Goal: Task Accomplishment & Management: Complete application form

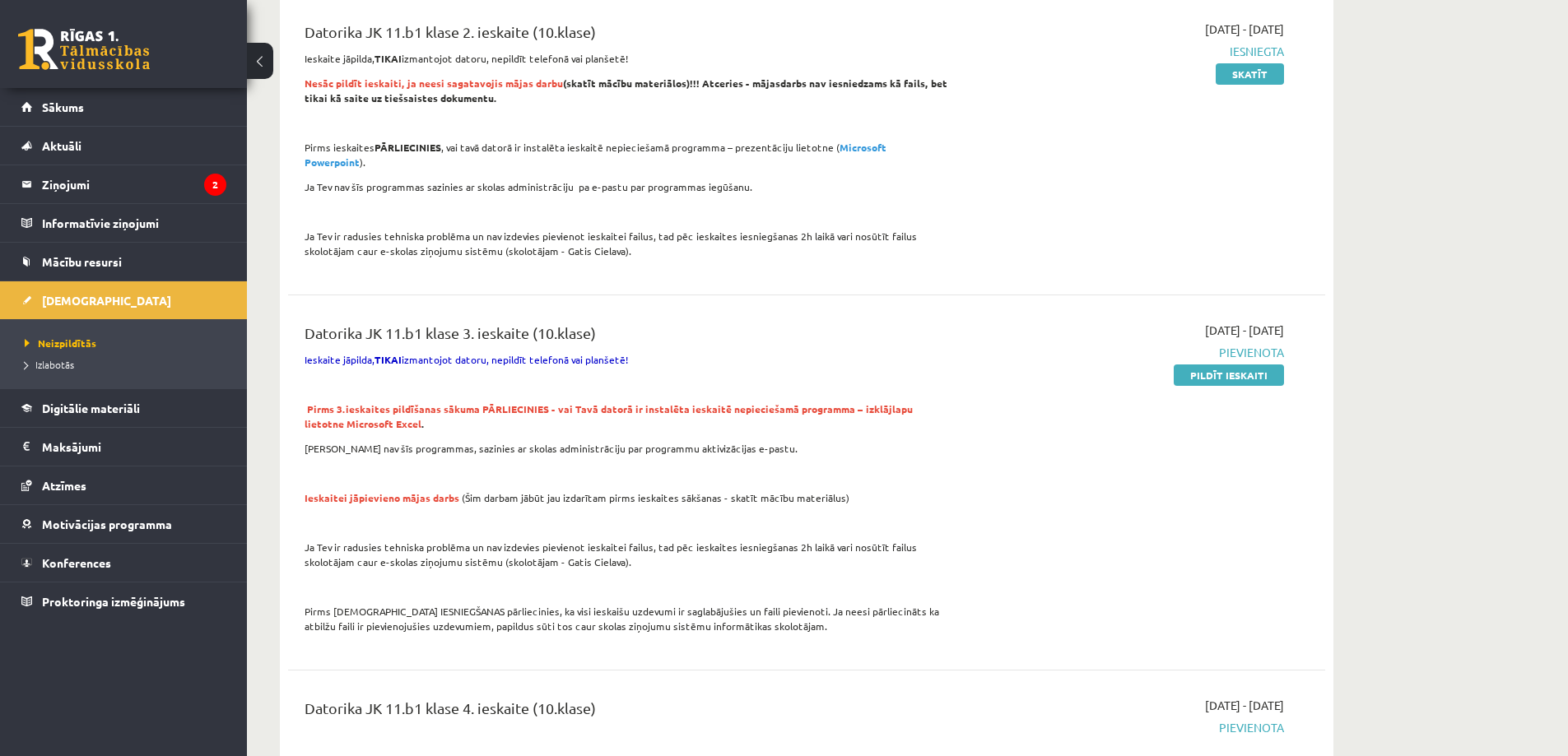
scroll to position [1235, 0]
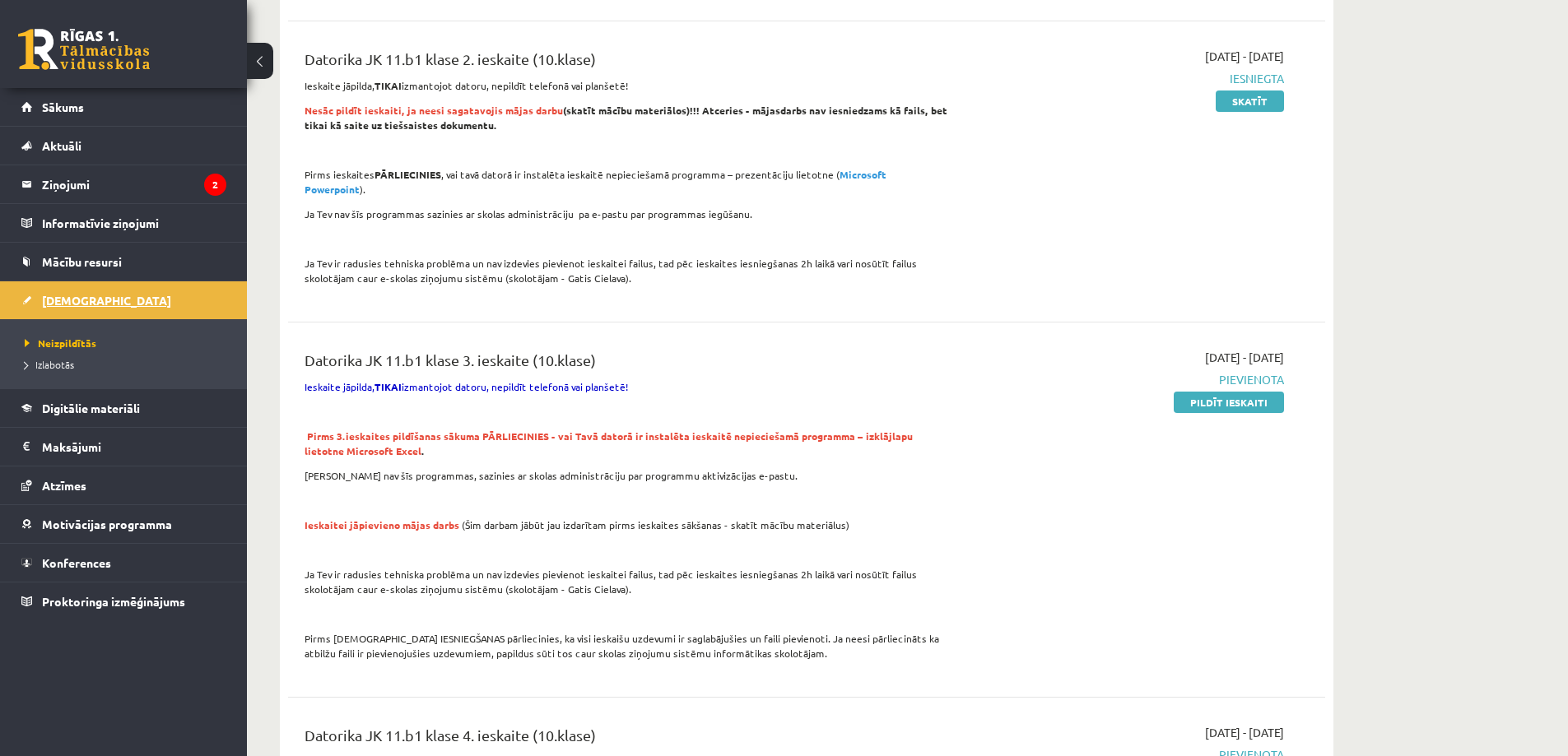
click at [71, 300] on span "[DEMOGRAPHIC_DATA]" at bounding box center [107, 301] width 130 height 15
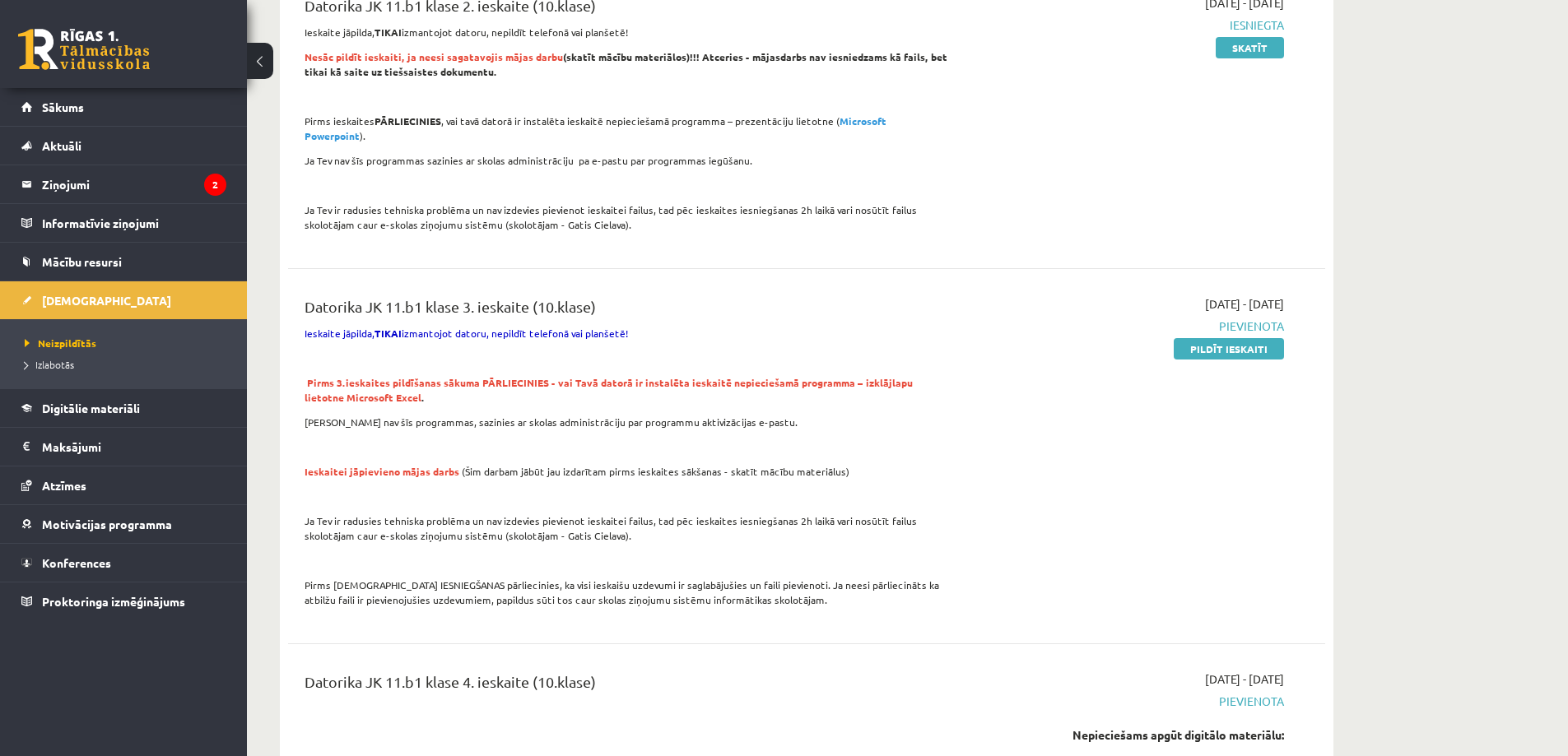
scroll to position [1317, 0]
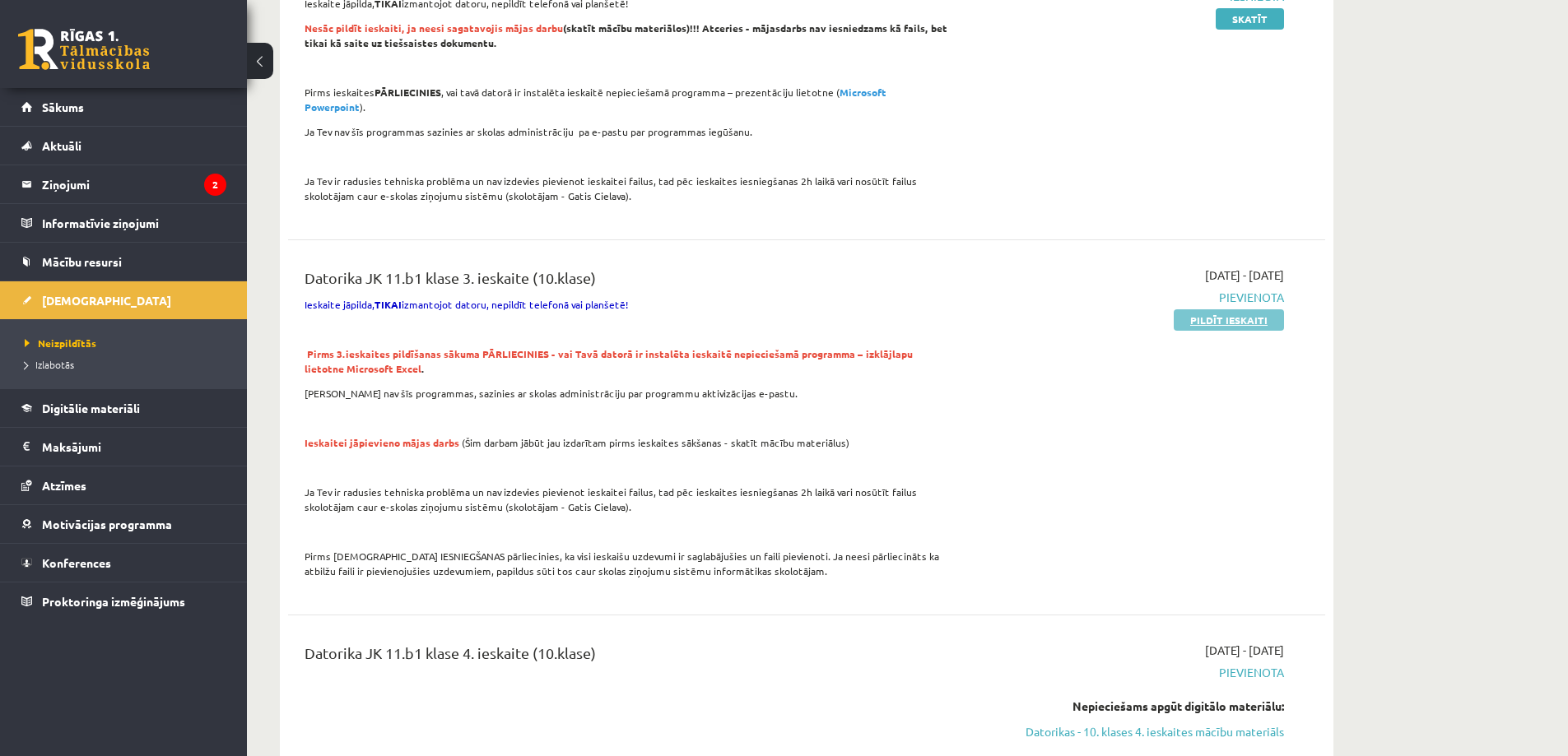
click at [1222, 310] on link "Pildīt ieskaiti" at bounding box center [1229, 321] width 111 height 22
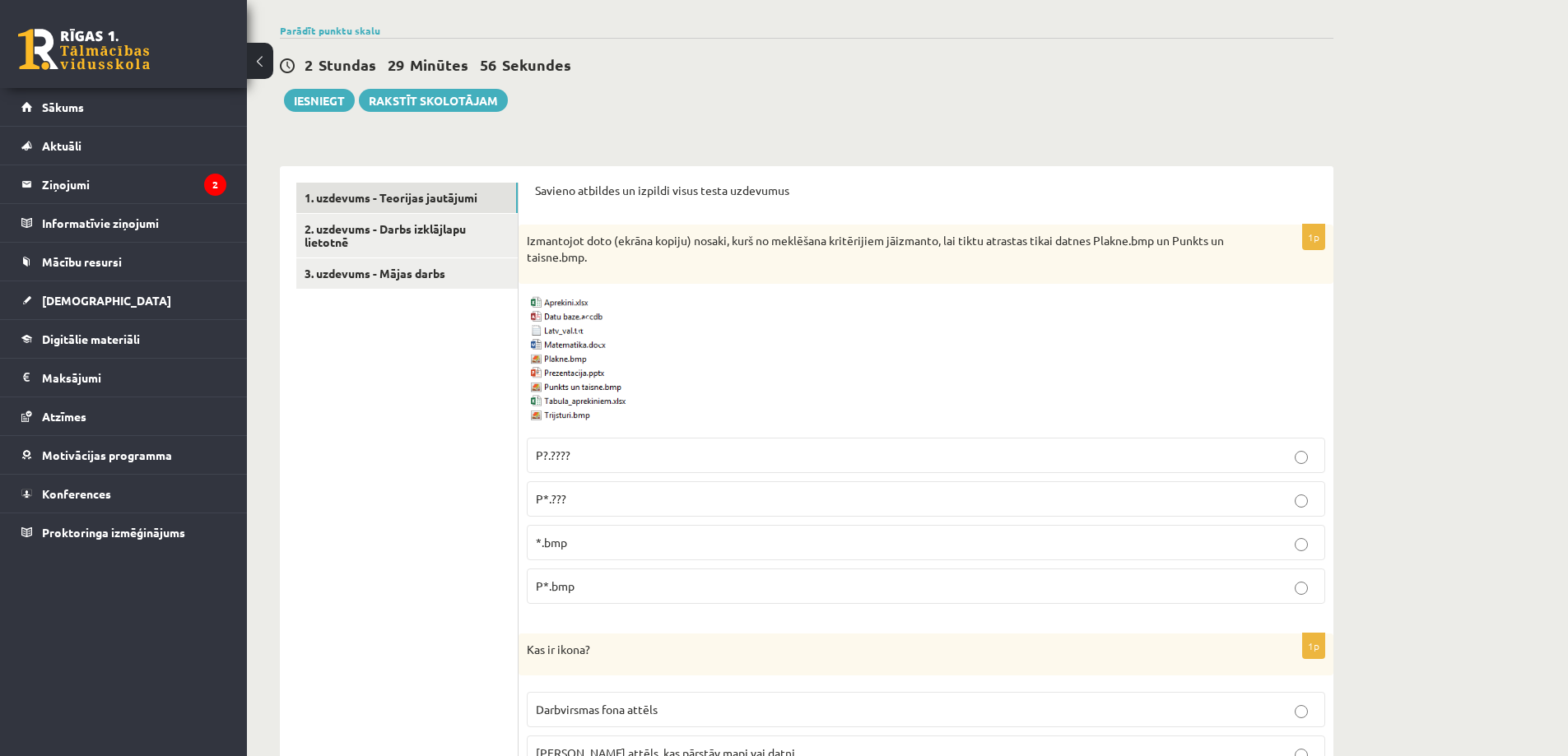
scroll to position [411, 0]
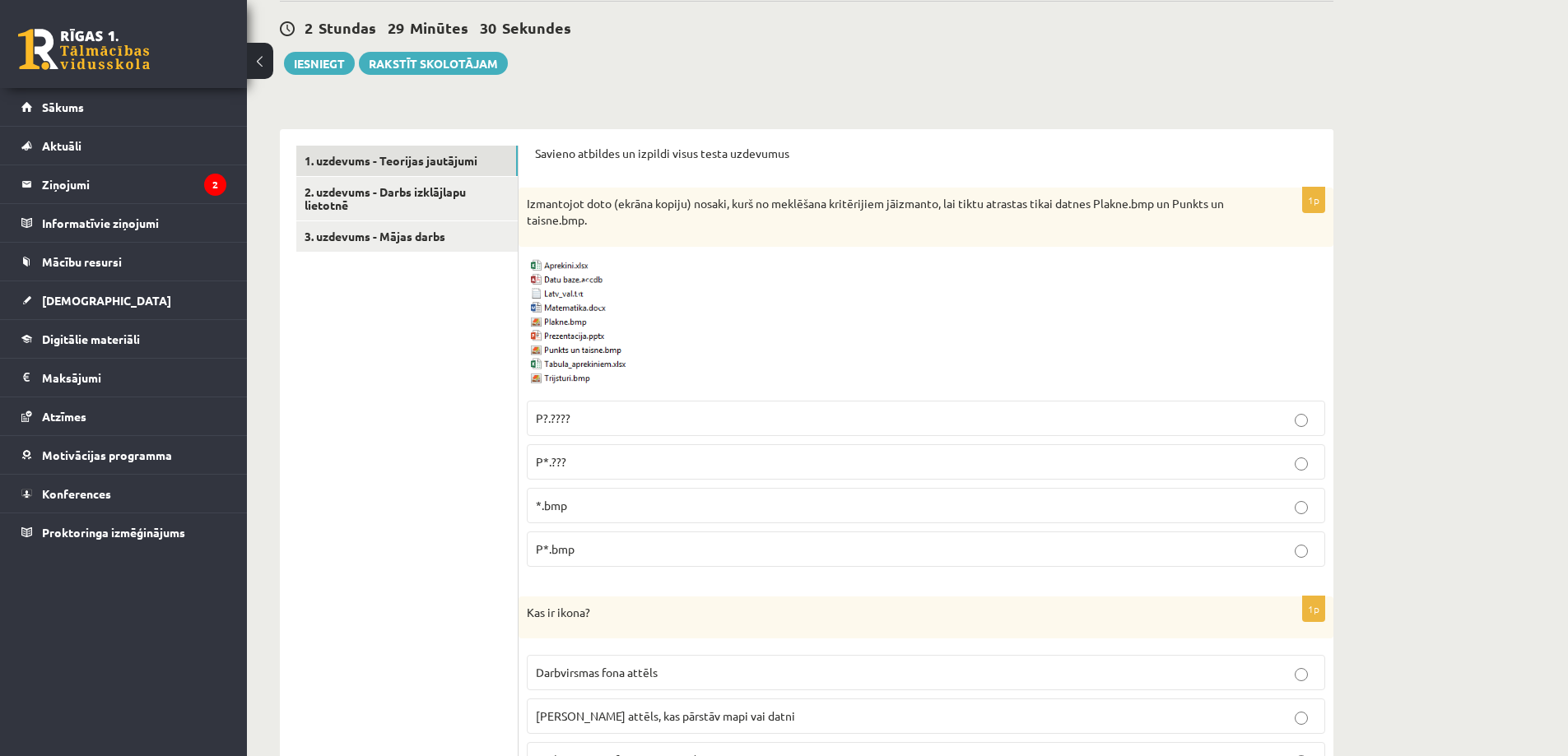
click at [559, 550] on span "P*.bmp" at bounding box center [555, 549] width 39 height 15
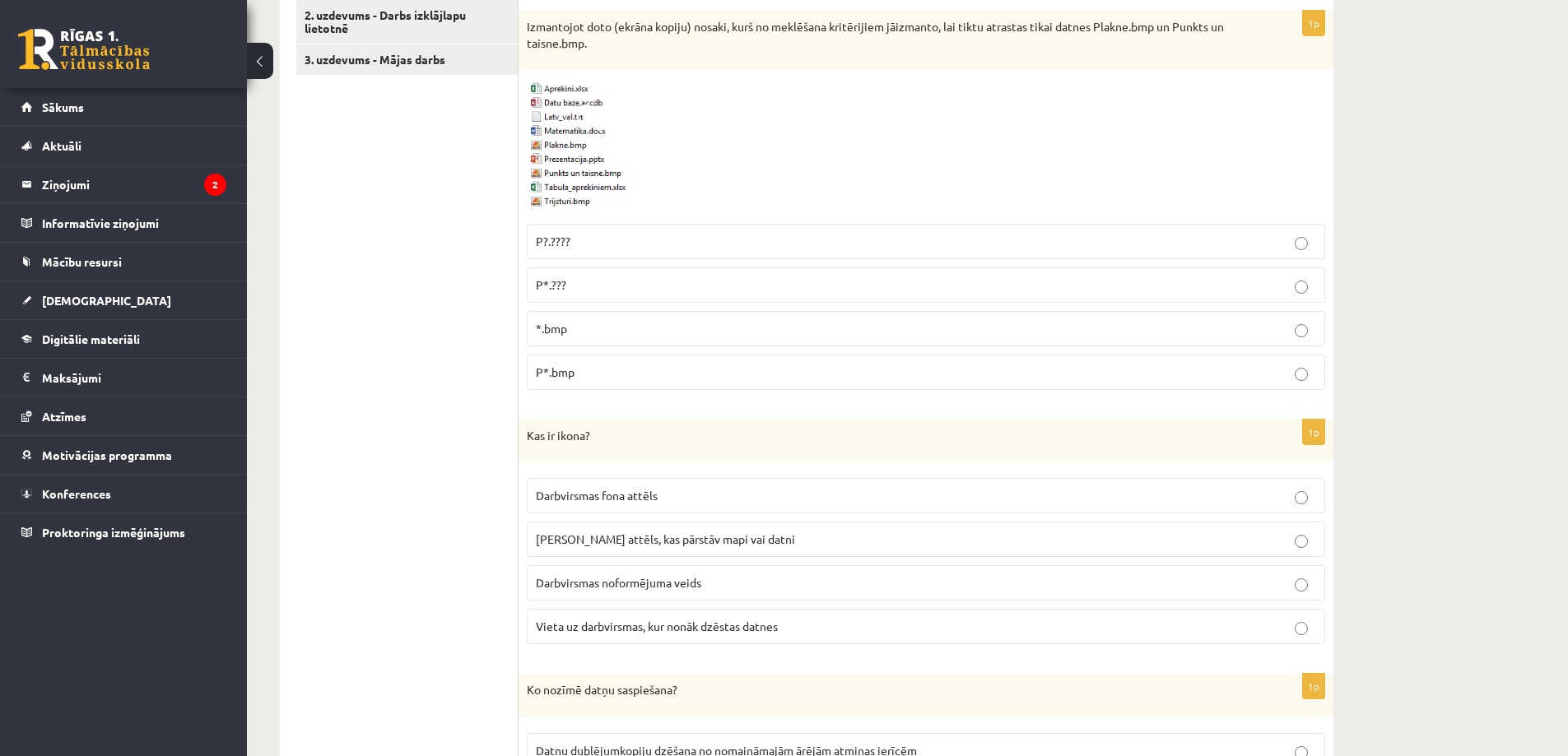
scroll to position [741, 0]
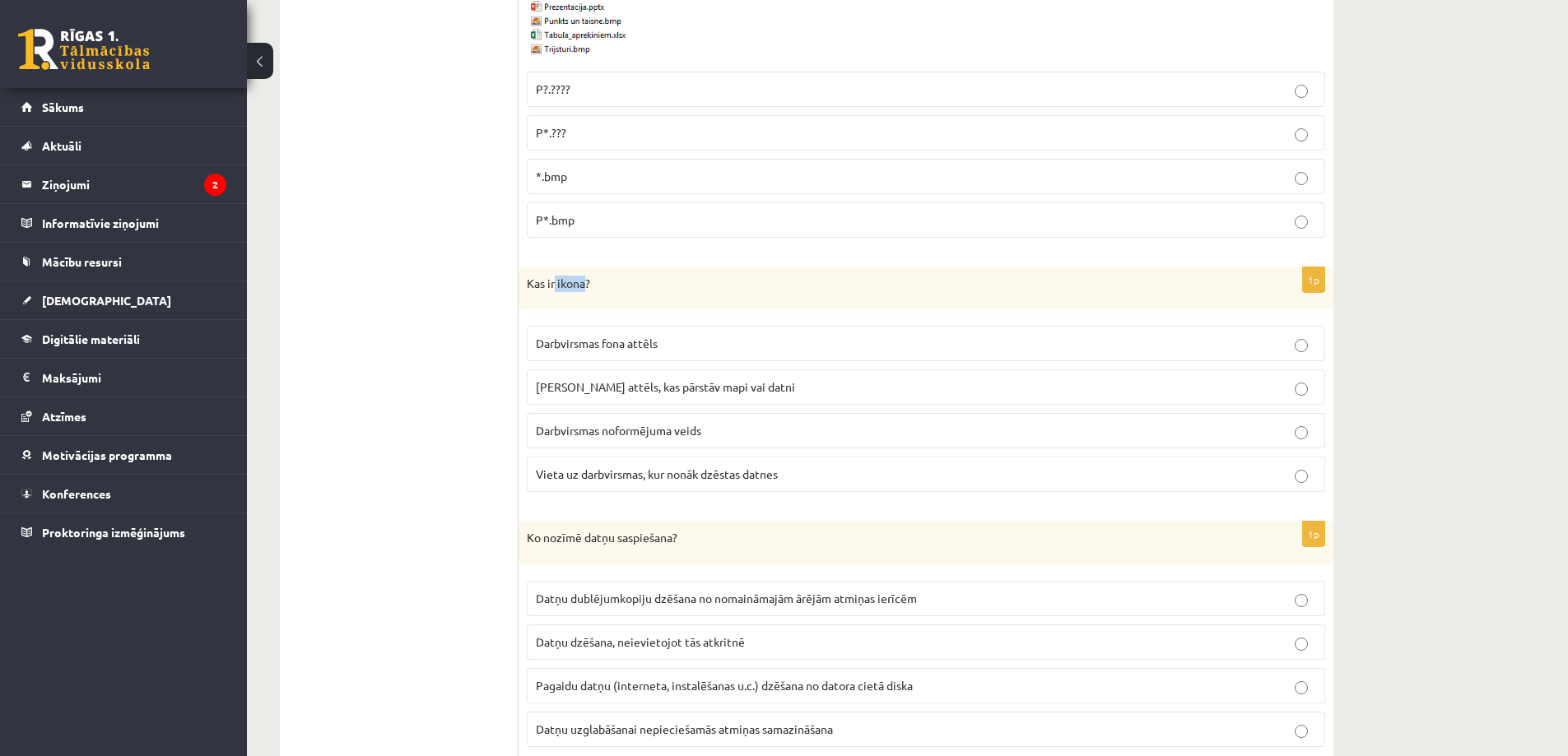
drag, startPoint x: 557, startPoint y: 285, endPoint x: 586, endPoint y: 285, distance: 29.0
click at [586, 285] on p "Kas ir ikona?" at bounding box center [885, 284] width 716 height 17
copy p "ikona"
click at [581, 388] on span "Neliels attēls, kas pārstāv mapi vai datni" at bounding box center [666, 387] width 259 height 15
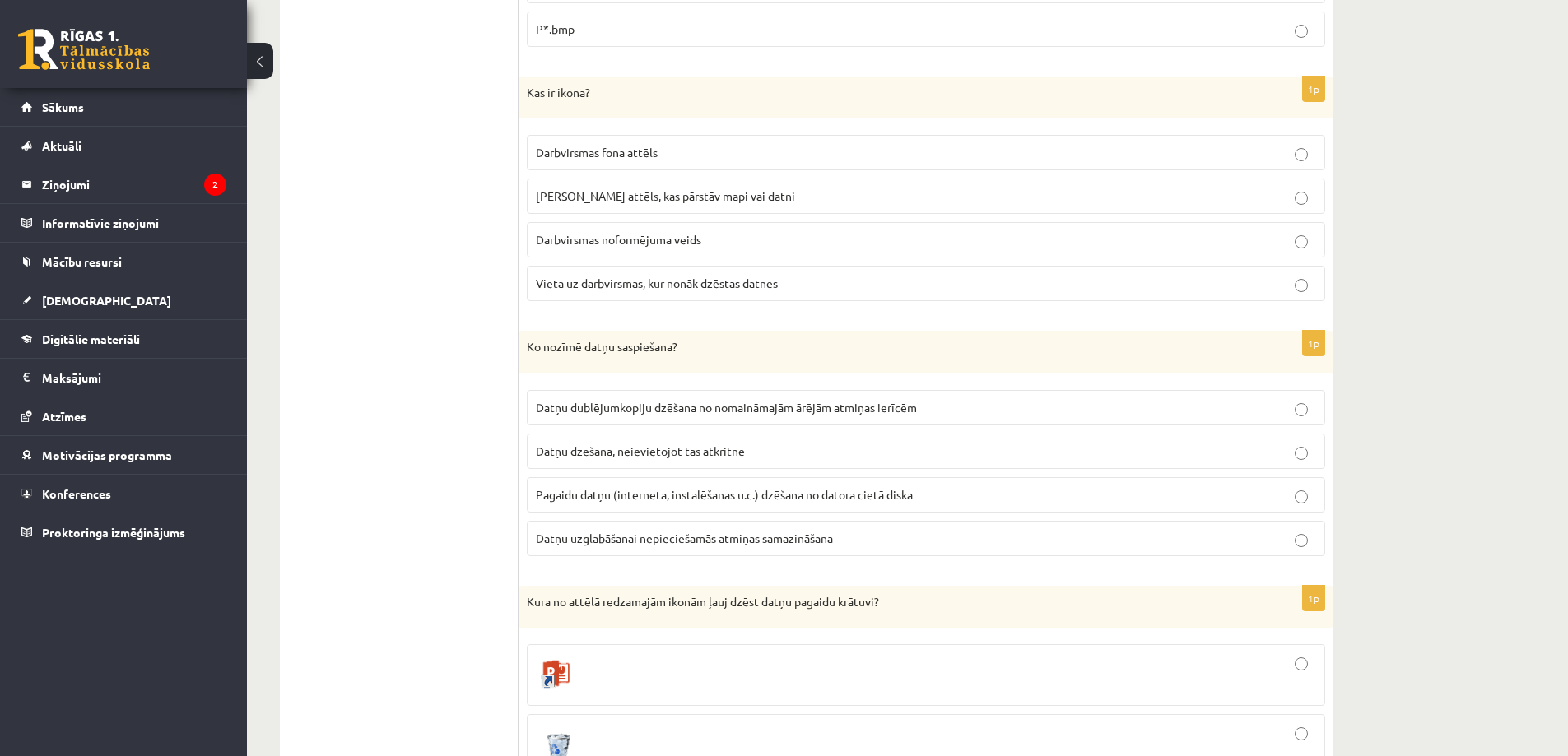
scroll to position [988, 0]
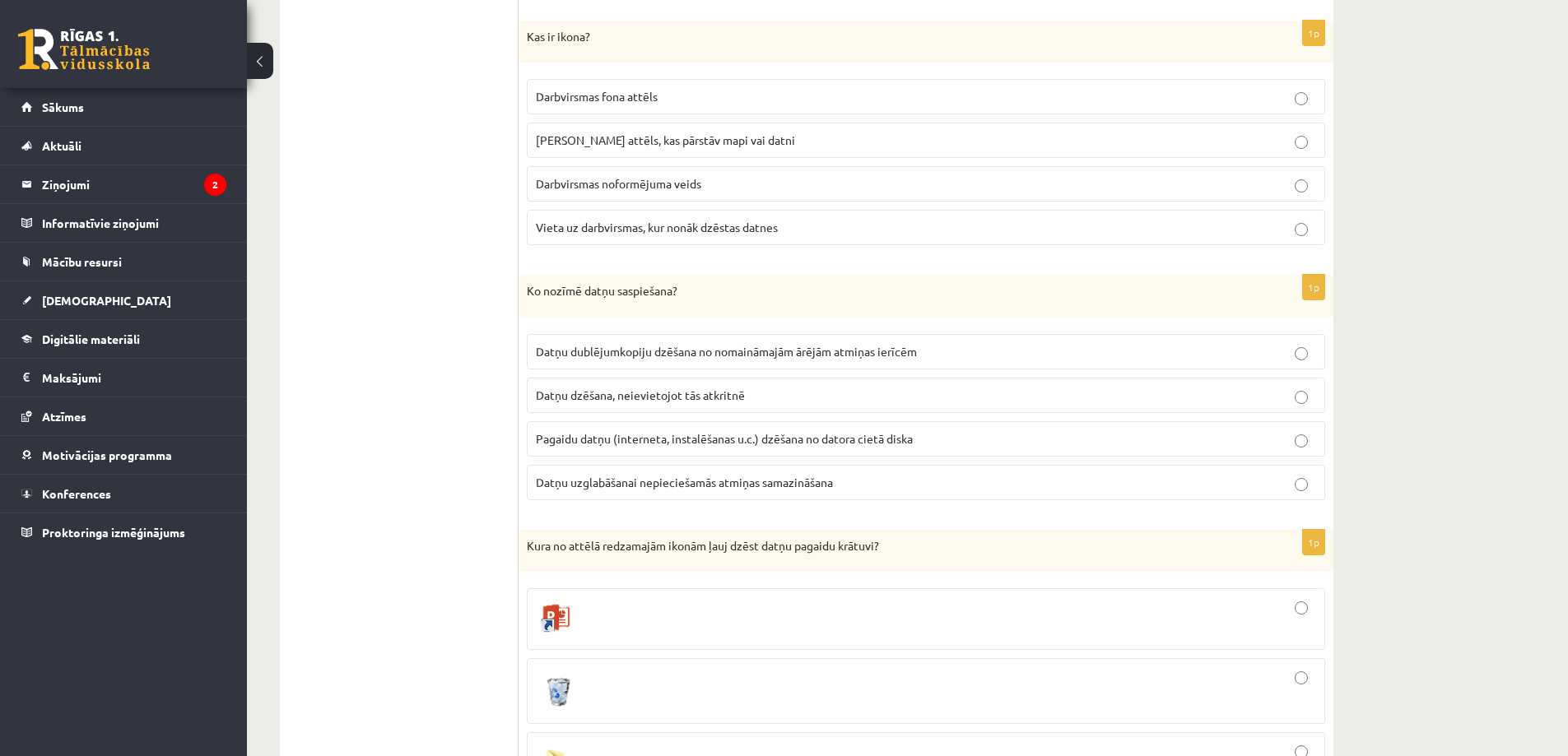
click at [568, 484] on span "Datņu uzglabāšanai nepieciešamās atmiņas samazināšana" at bounding box center [685, 483] width 297 height 15
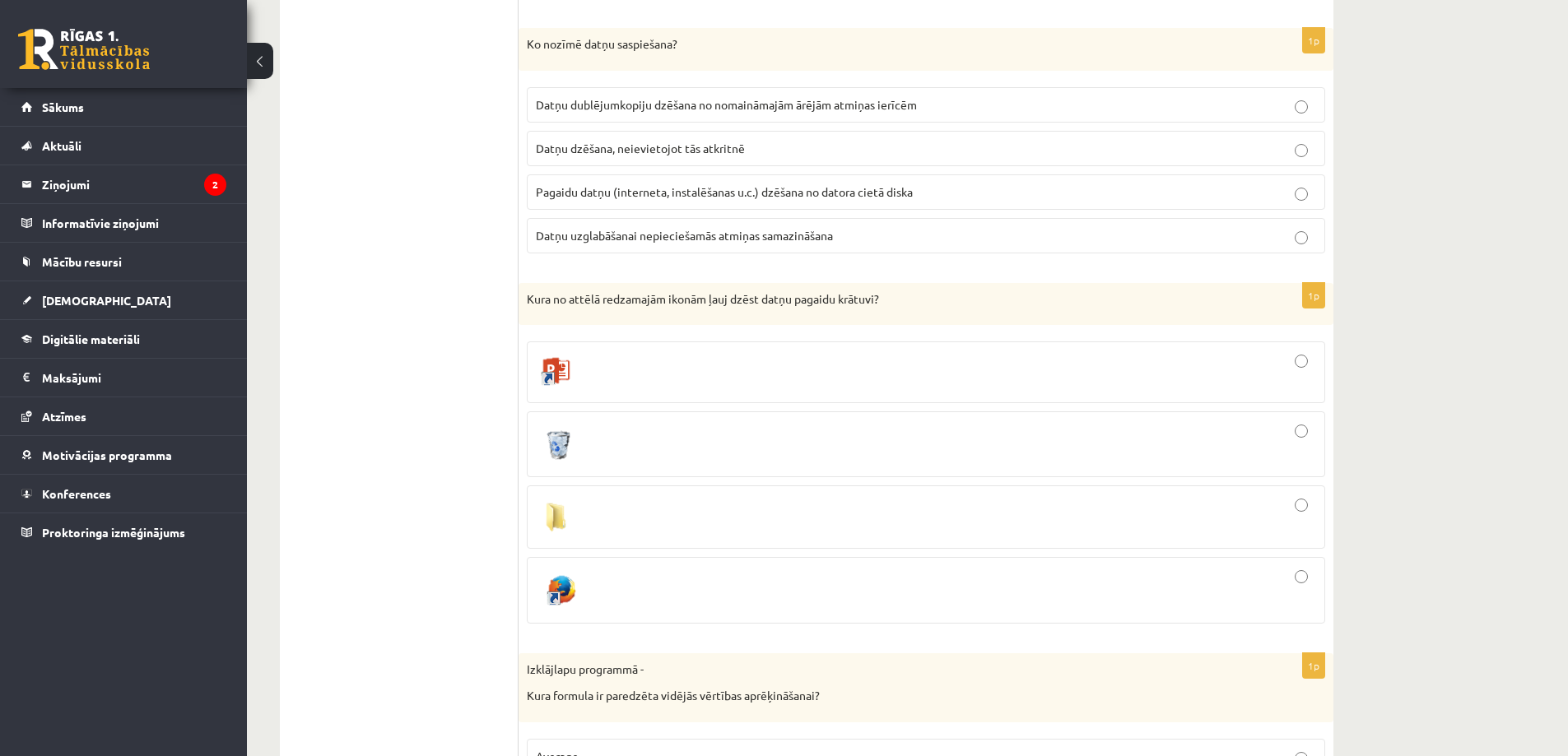
scroll to position [1317, 0]
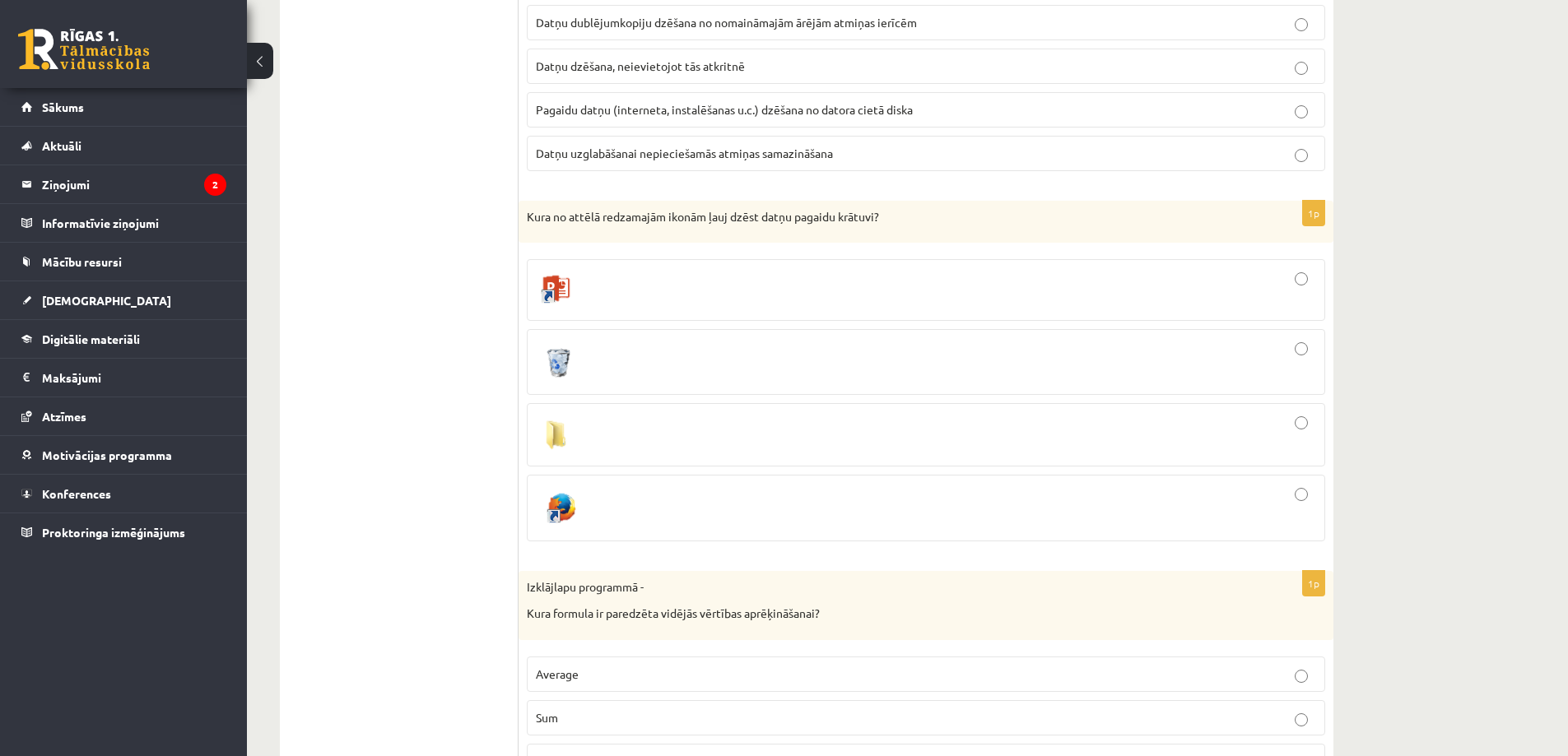
click at [605, 364] on div at bounding box center [926, 361] width 780 height 47
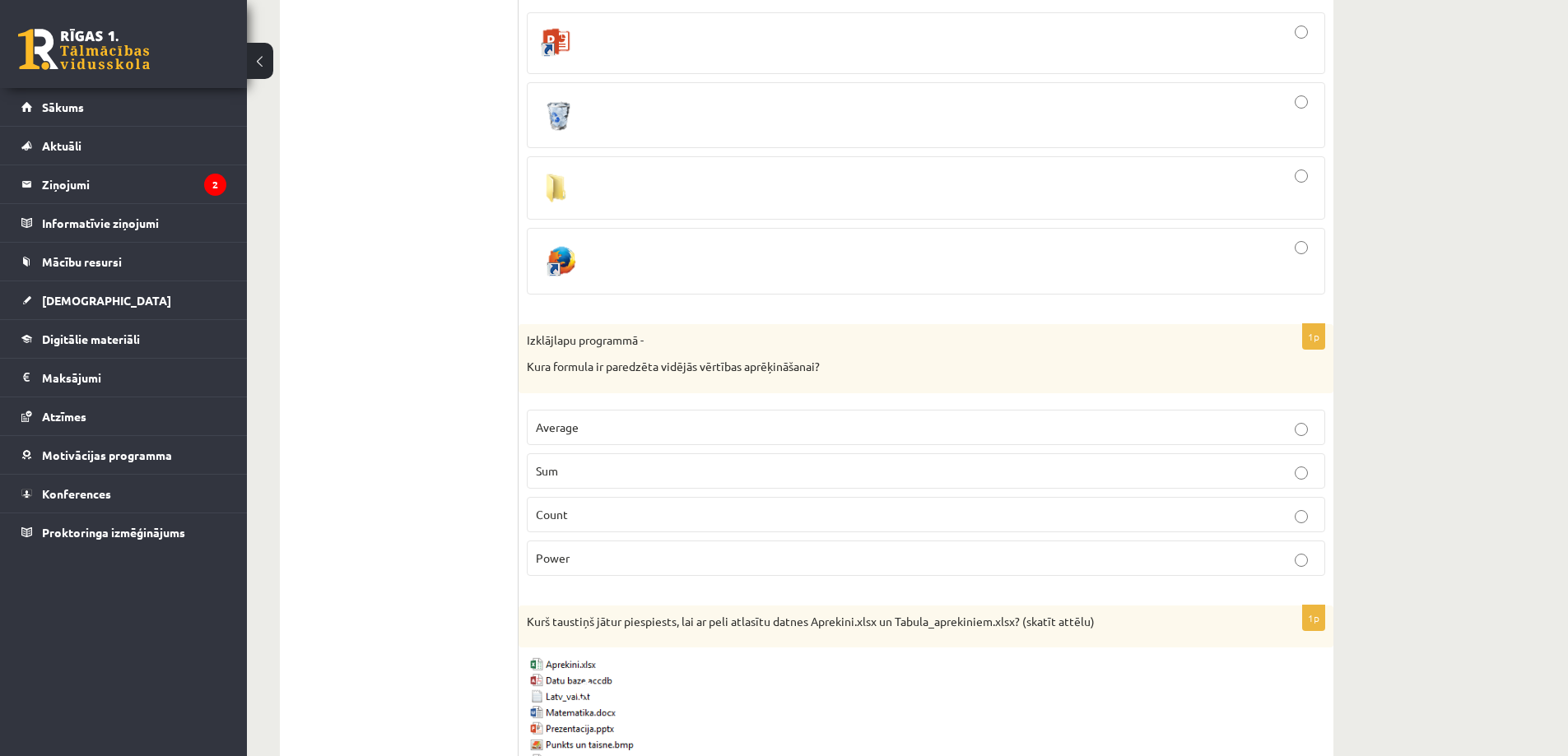
scroll to position [1646, 0]
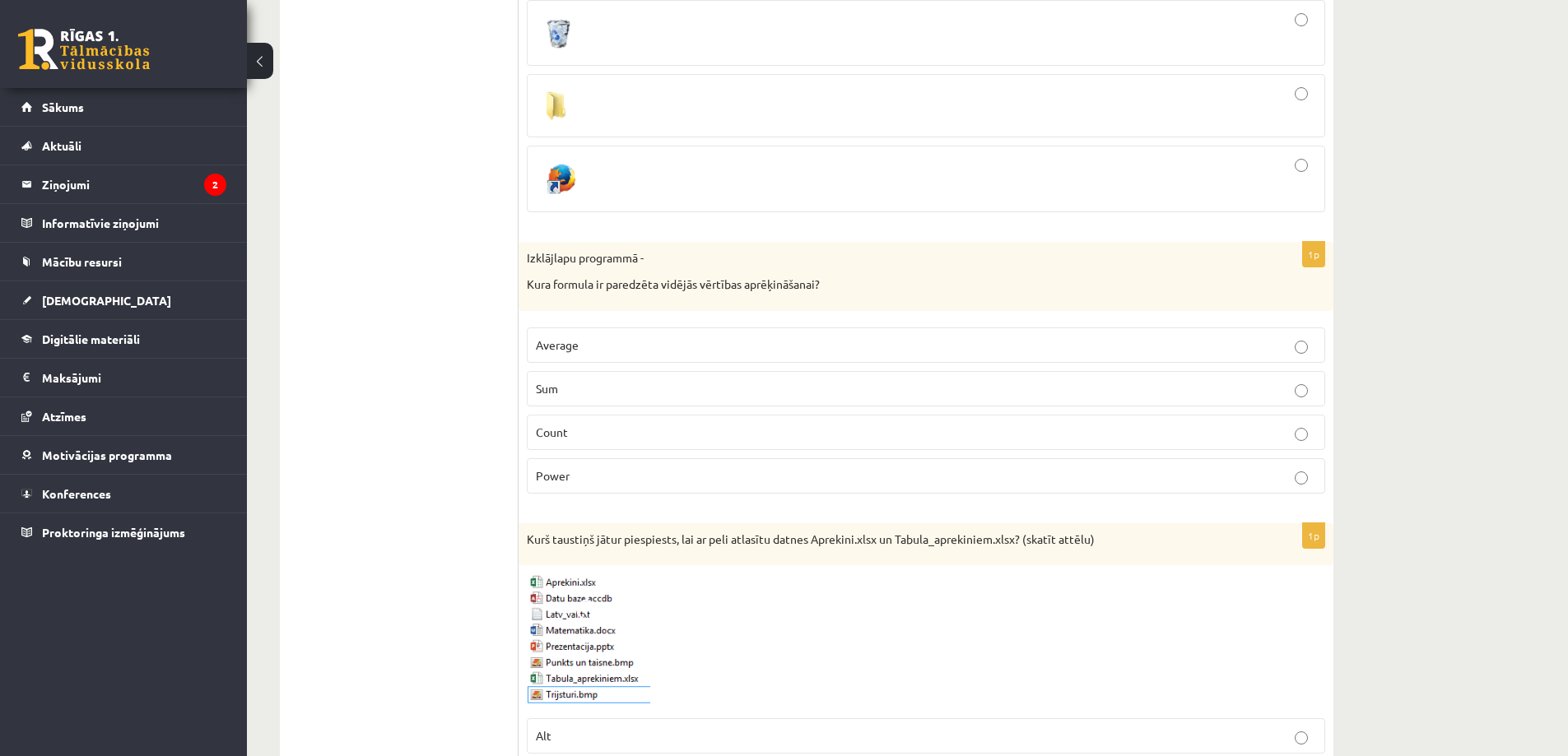
click at [571, 341] on span "Average" at bounding box center [558, 345] width 43 height 15
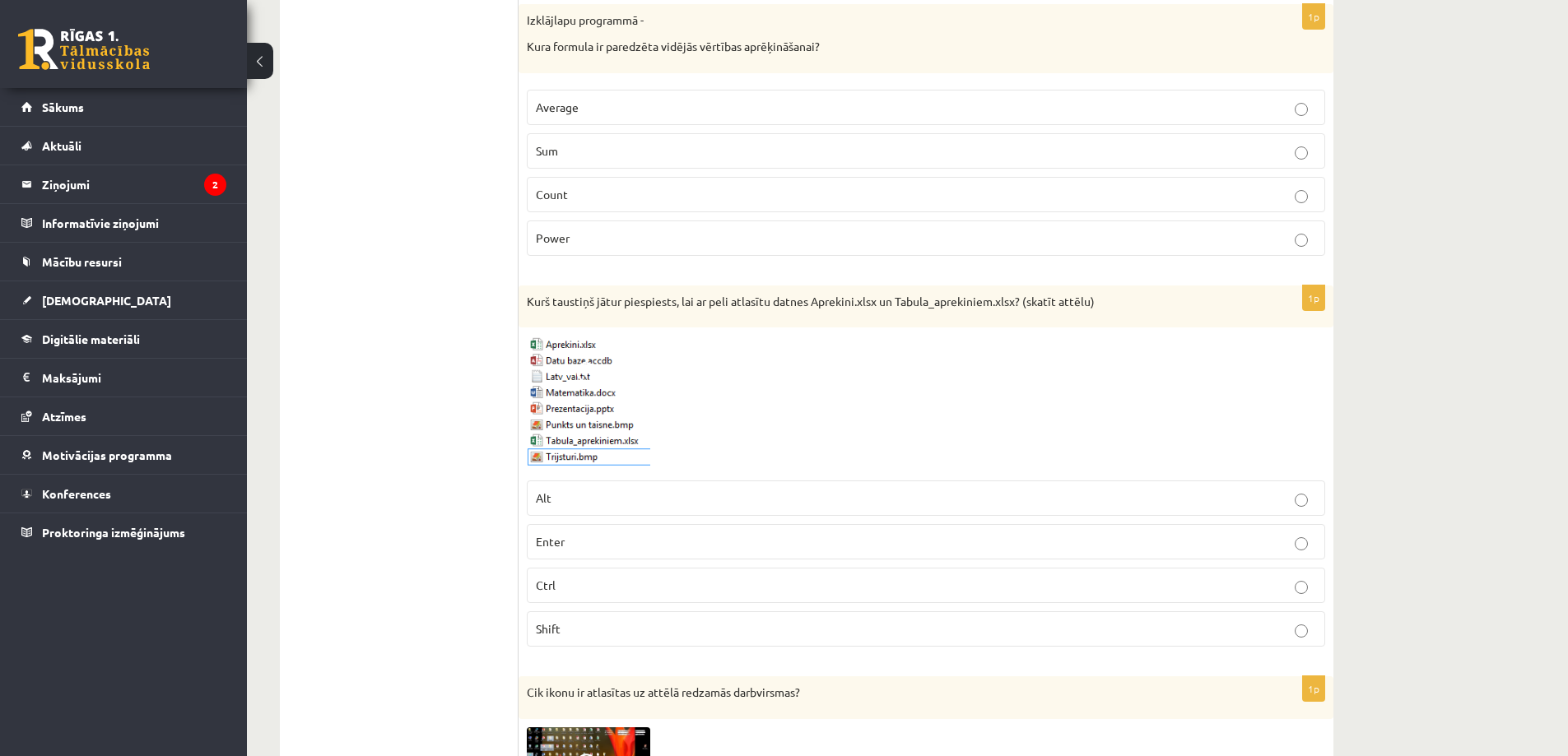
scroll to position [1976, 0]
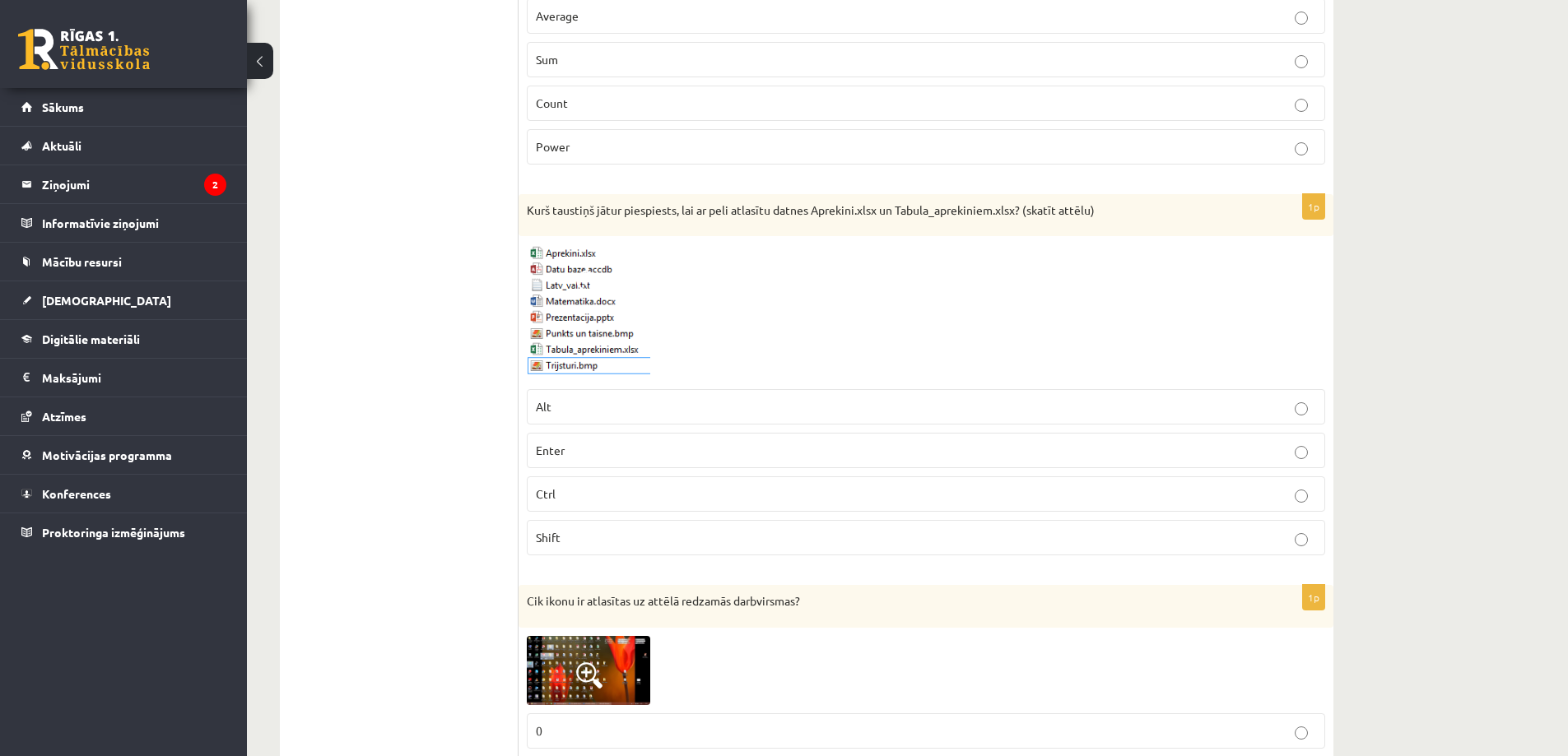
click at [558, 493] on p "Ctrl" at bounding box center [926, 494] width 780 height 17
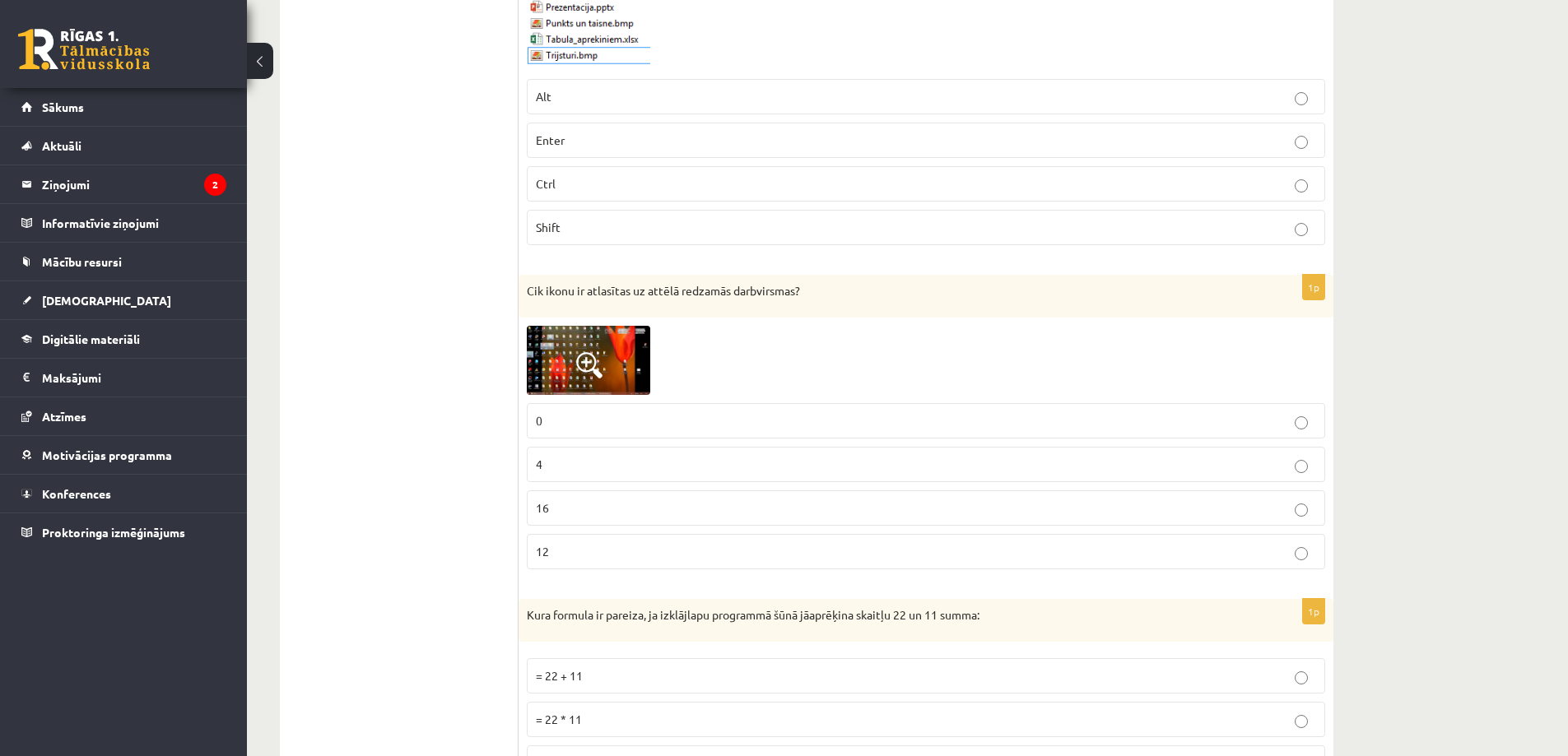
scroll to position [2305, 0]
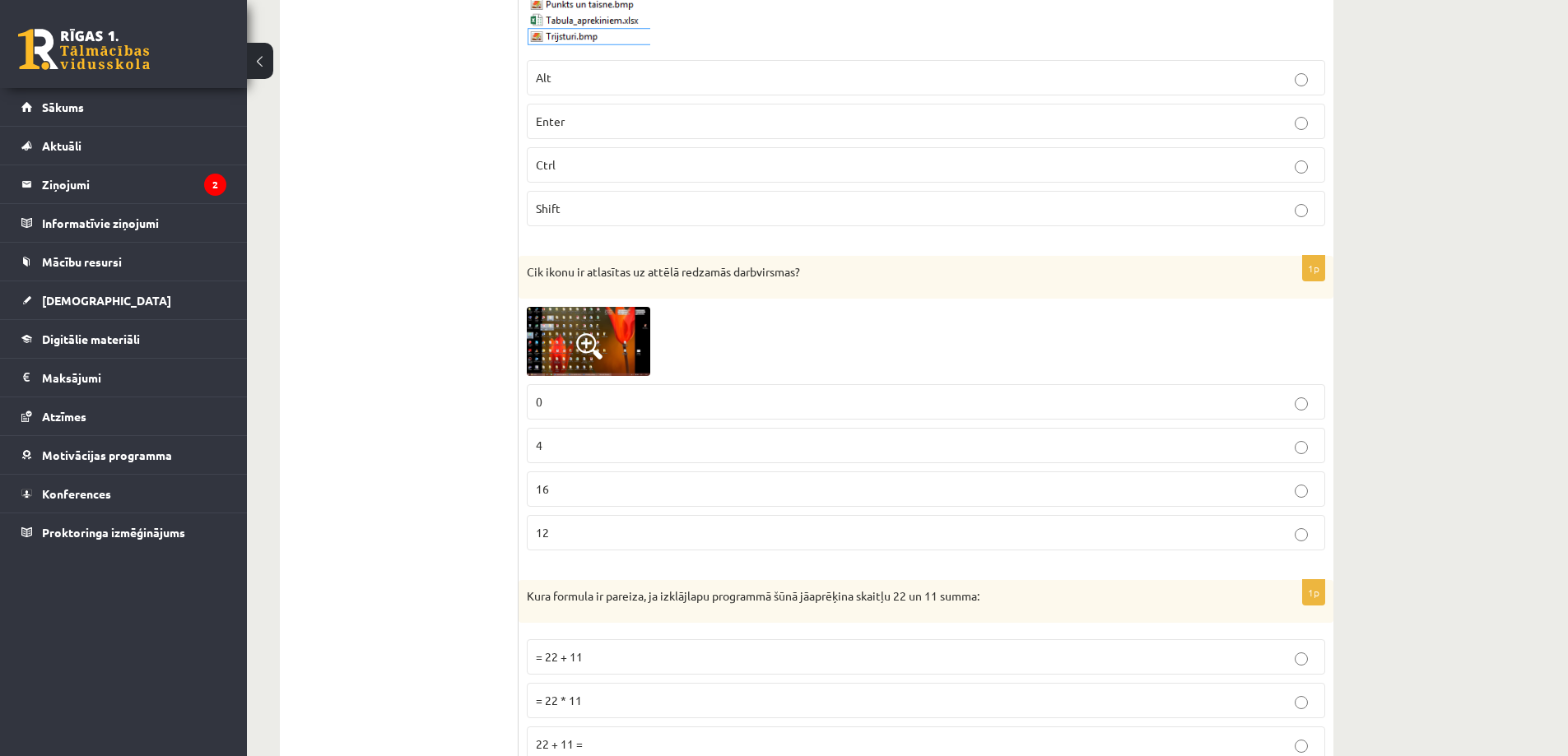
click at [587, 337] on span at bounding box center [590, 346] width 27 height 27
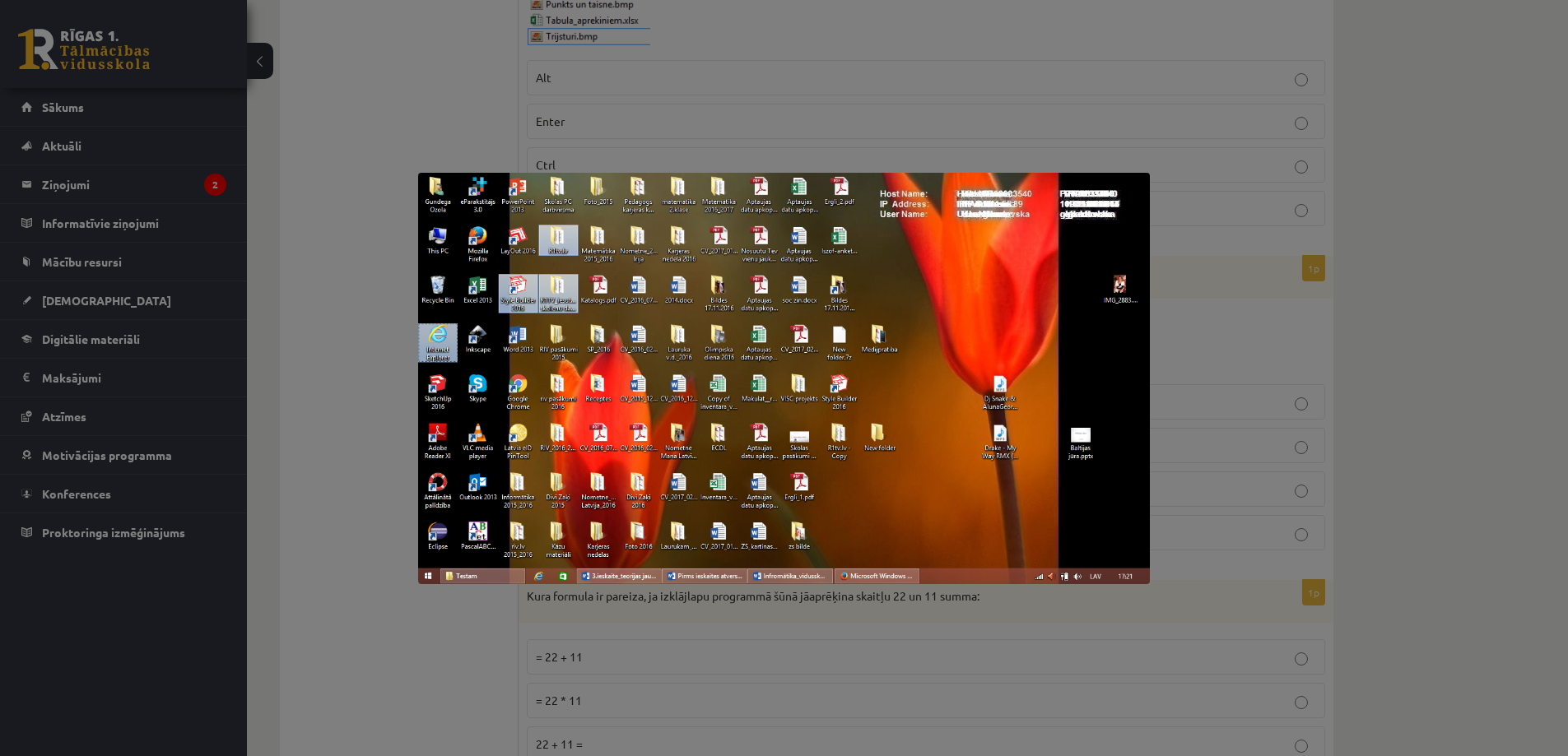
click at [360, 378] on div at bounding box center [784, 378] width 1568 height 756
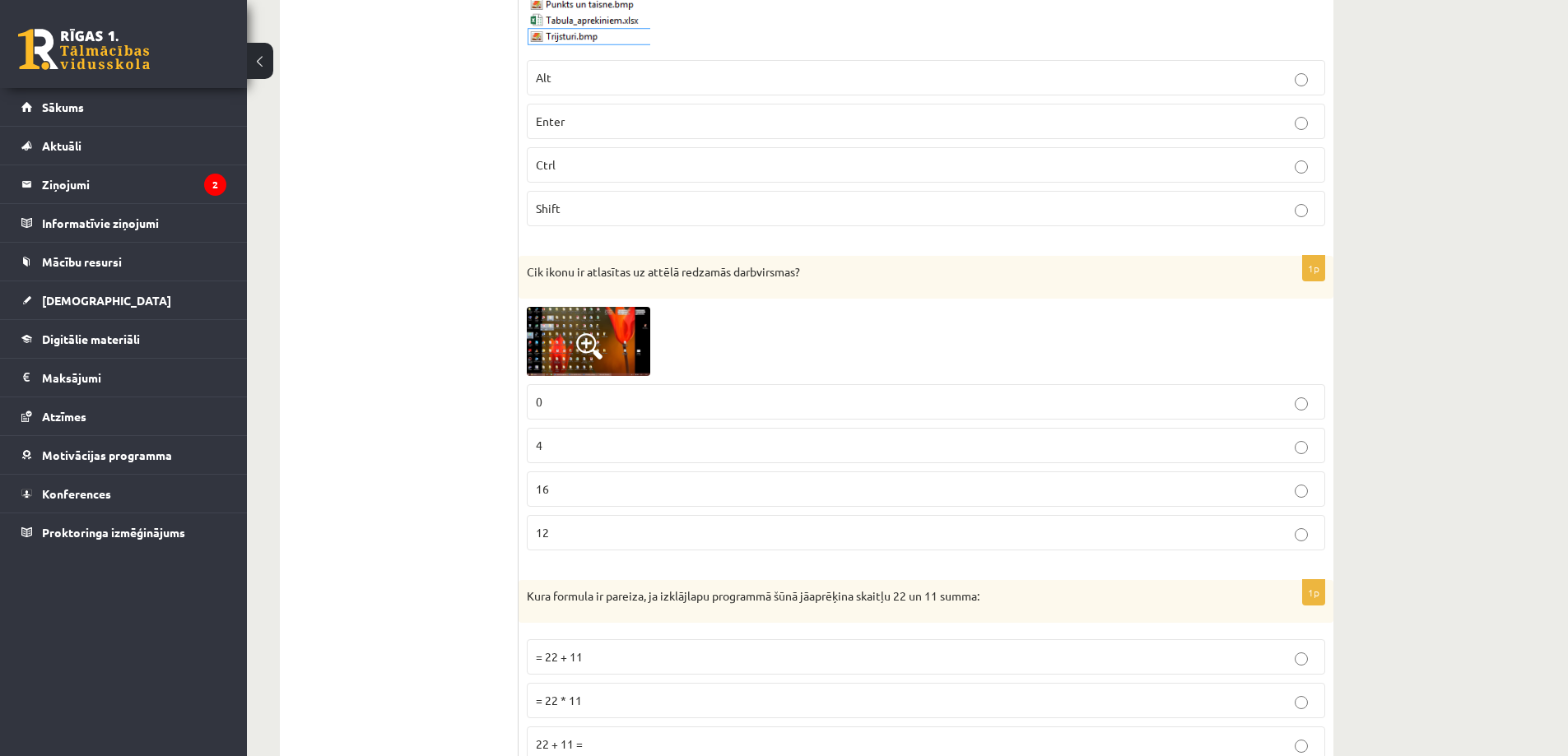
click at [567, 444] on p "4" at bounding box center [926, 445] width 780 height 17
click at [571, 335] on img at bounding box center [588, 341] width 124 height 69
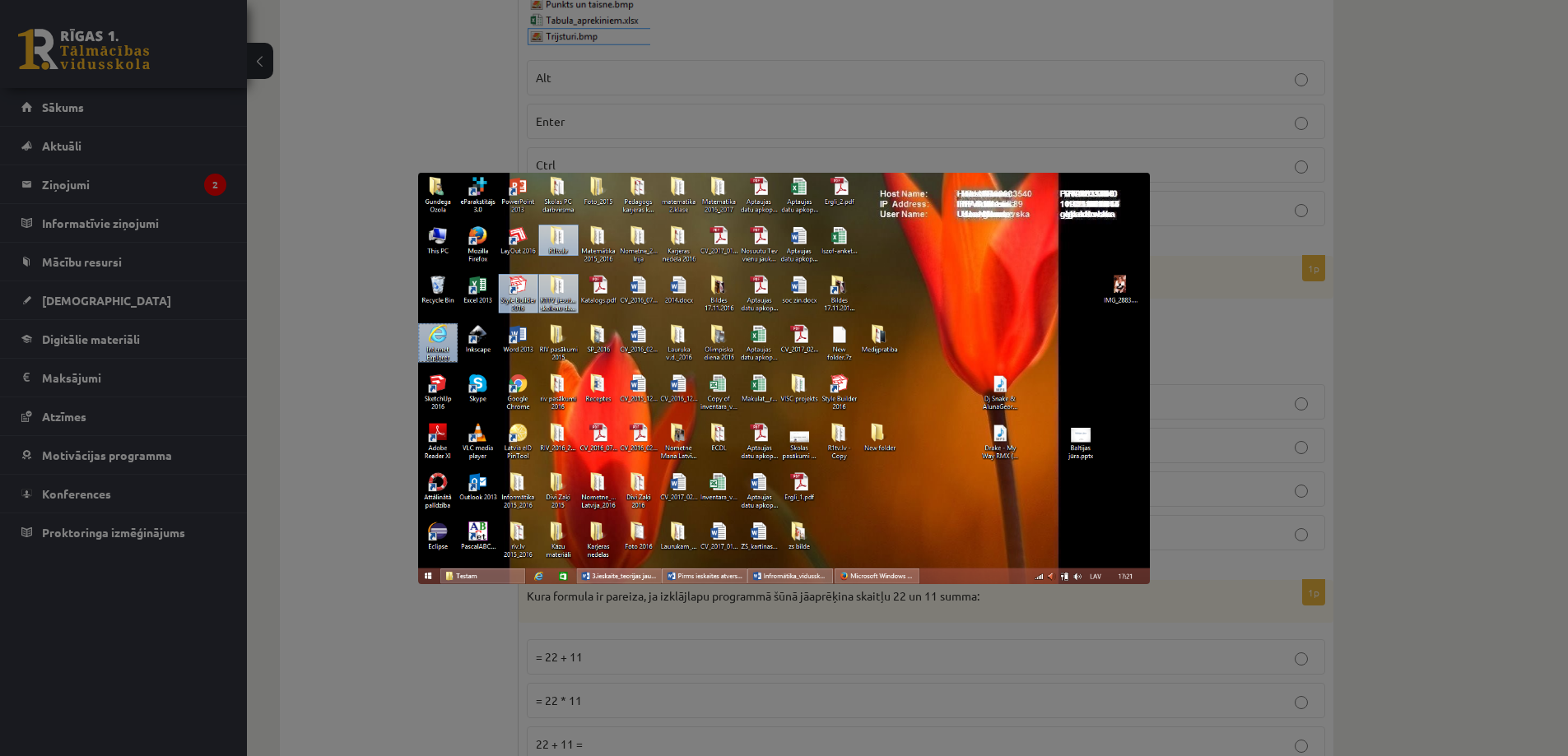
click at [363, 377] on div at bounding box center [784, 378] width 1568 height 756
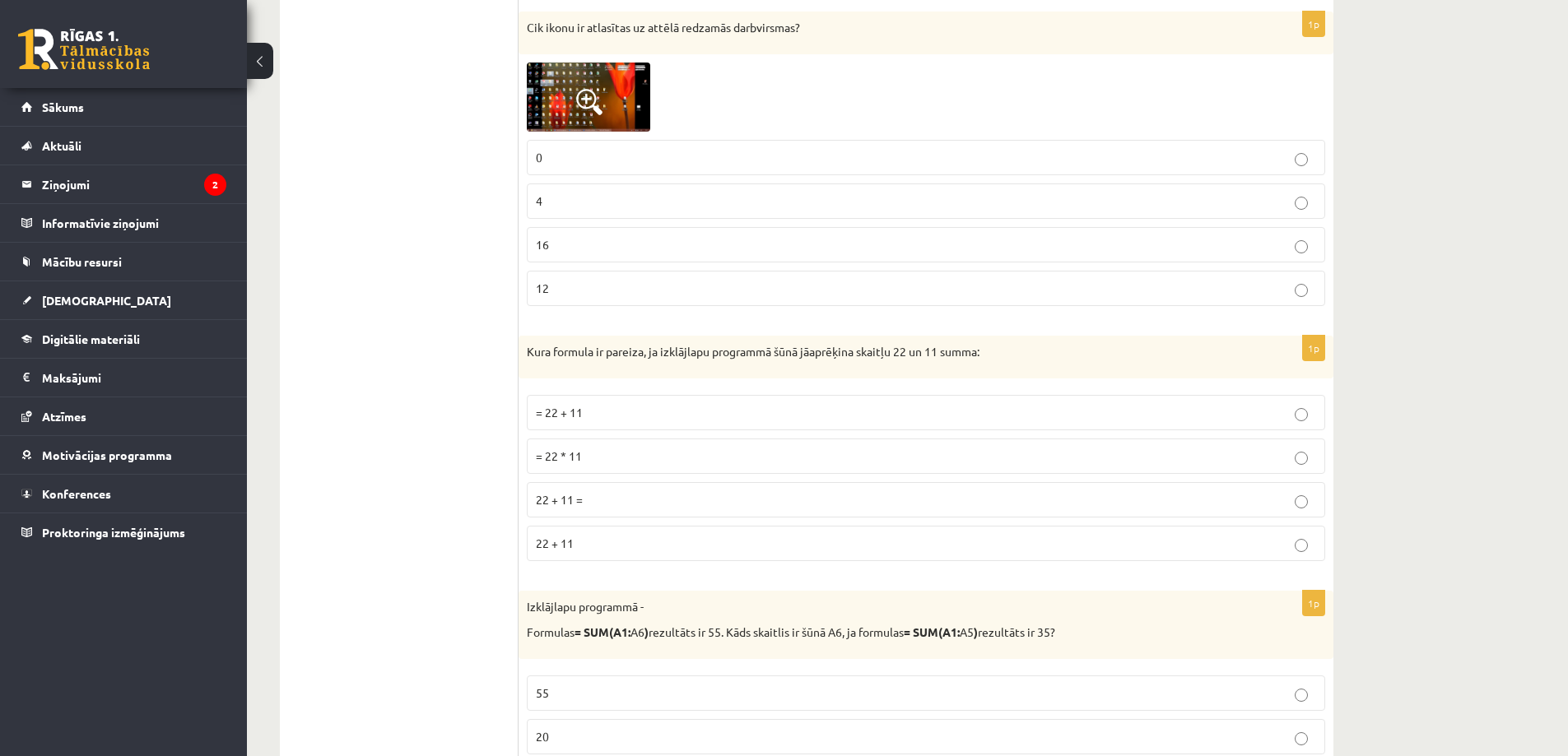
scroll to position [2551, 0]
click at [584, 411] on p "= 22 + 11" at bounding box center [926, 410] width 780 height 17
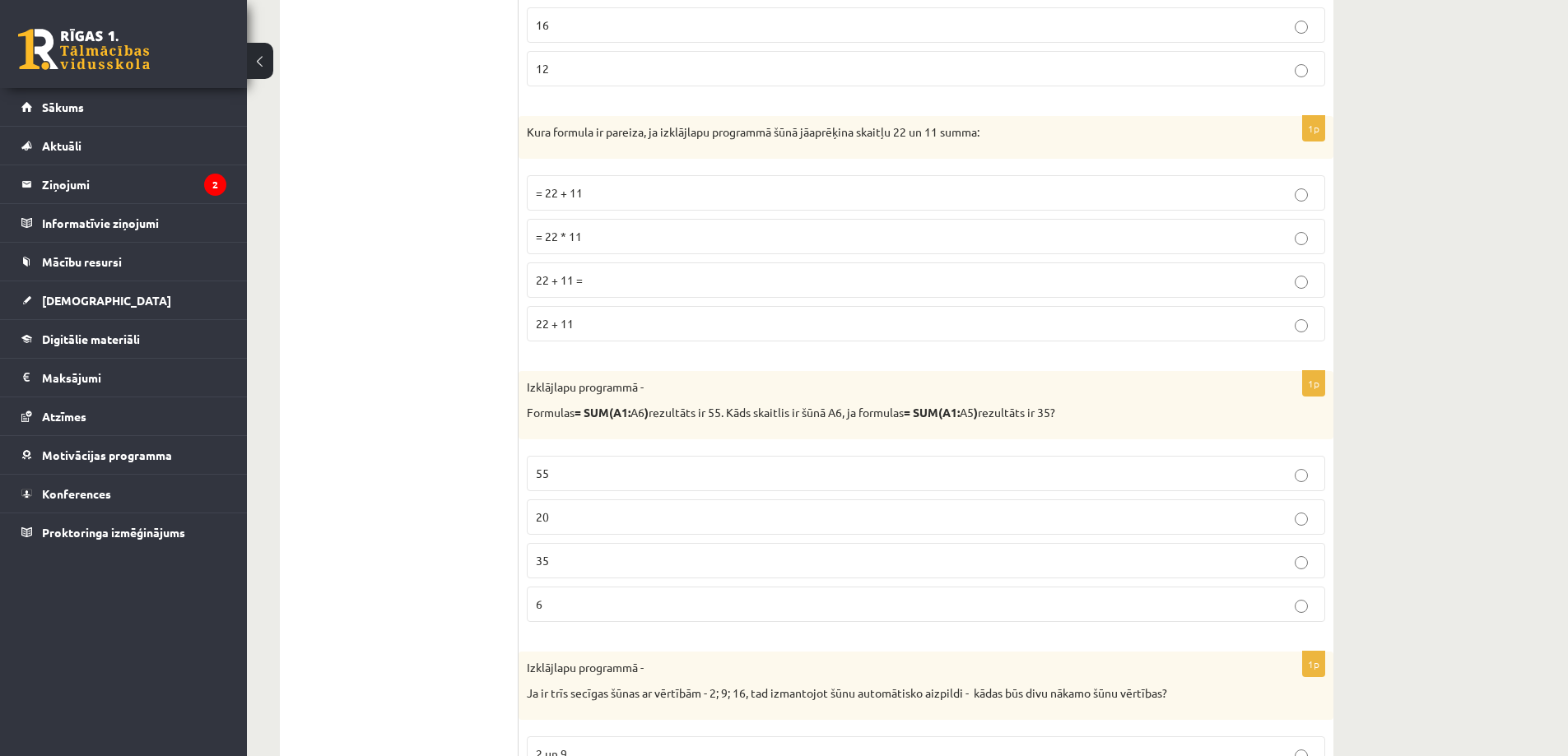
scroll to position [2798, 0]
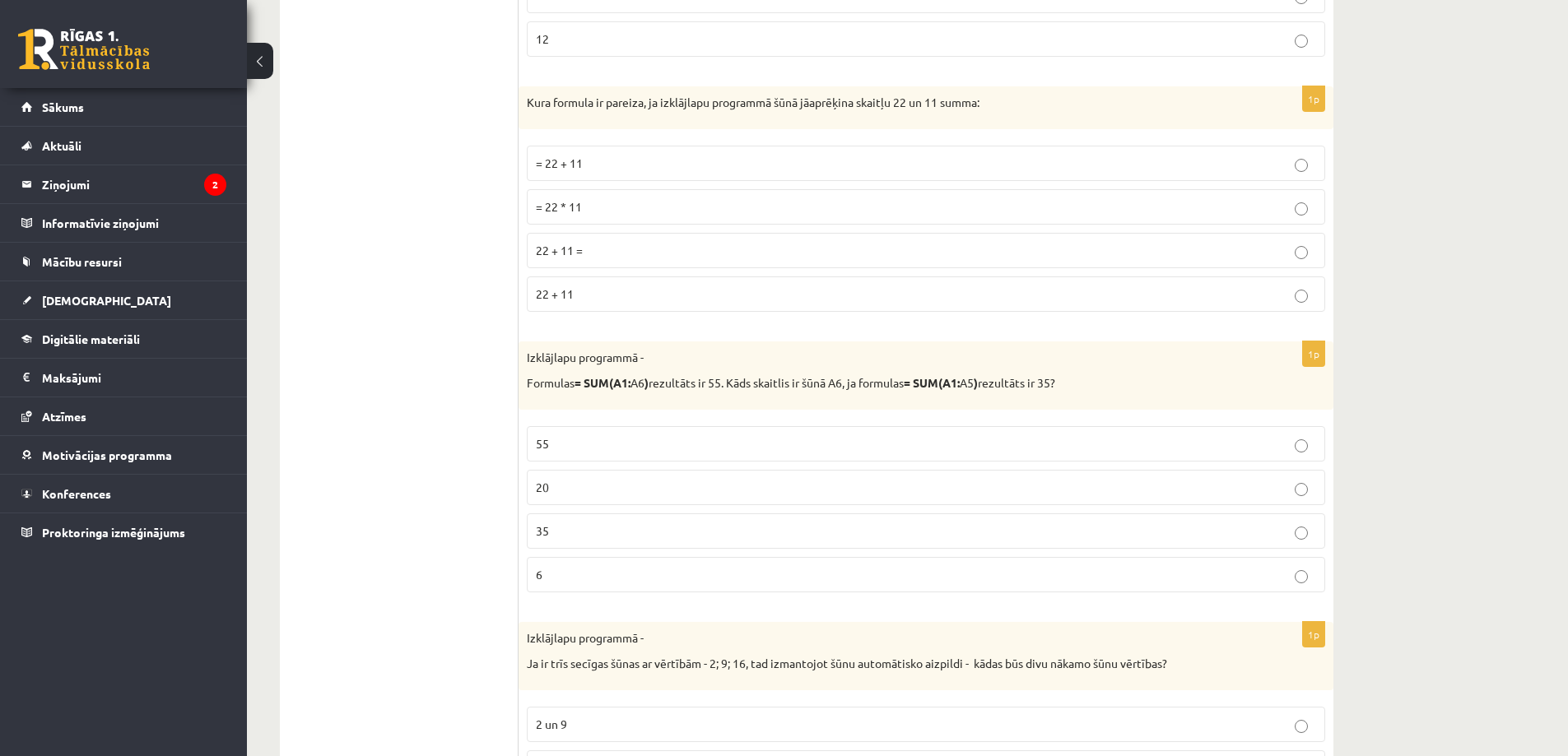
click at [555, 484] on p "20" at bounding box center [926, 488] width 780 height 17
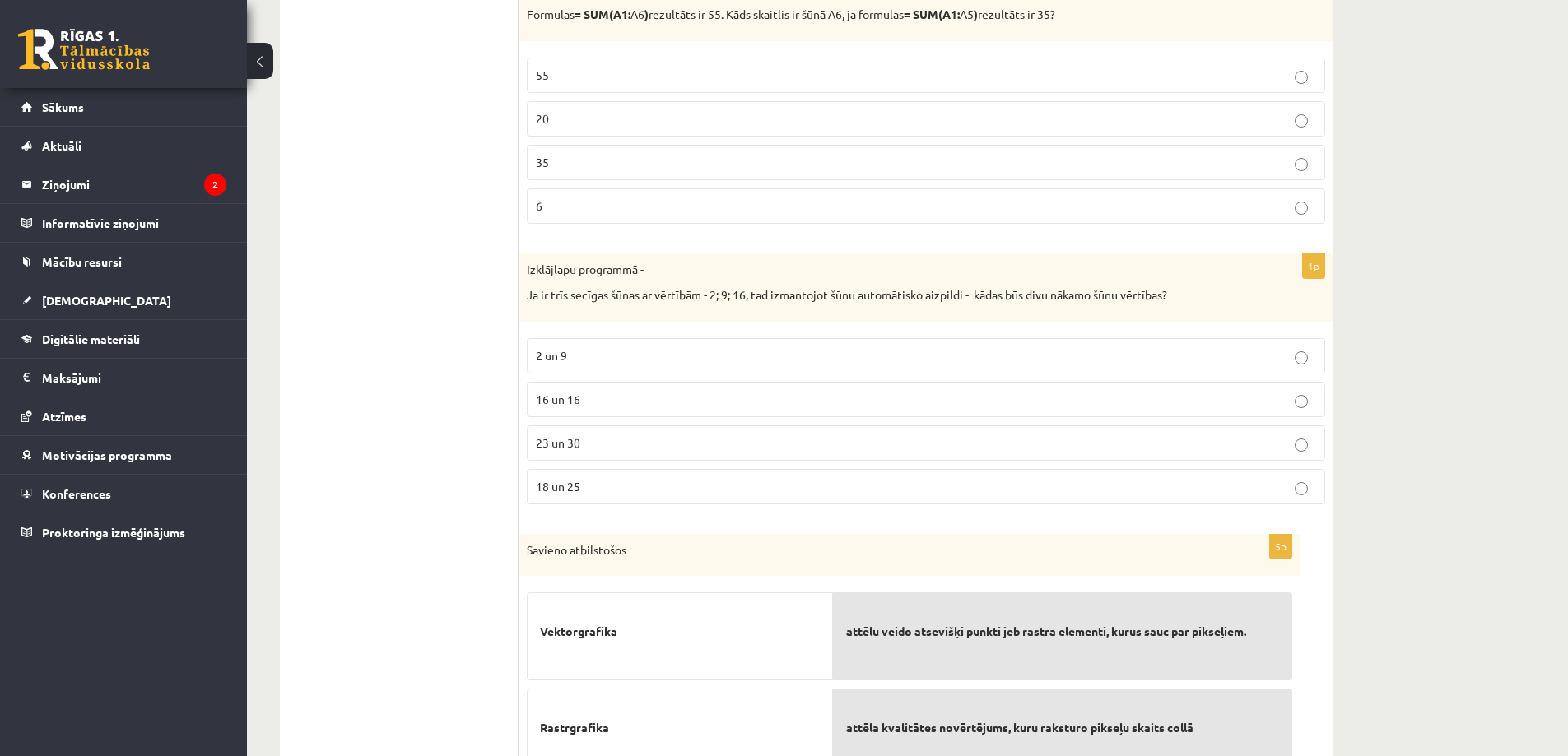
scroll to position [3210, 0]
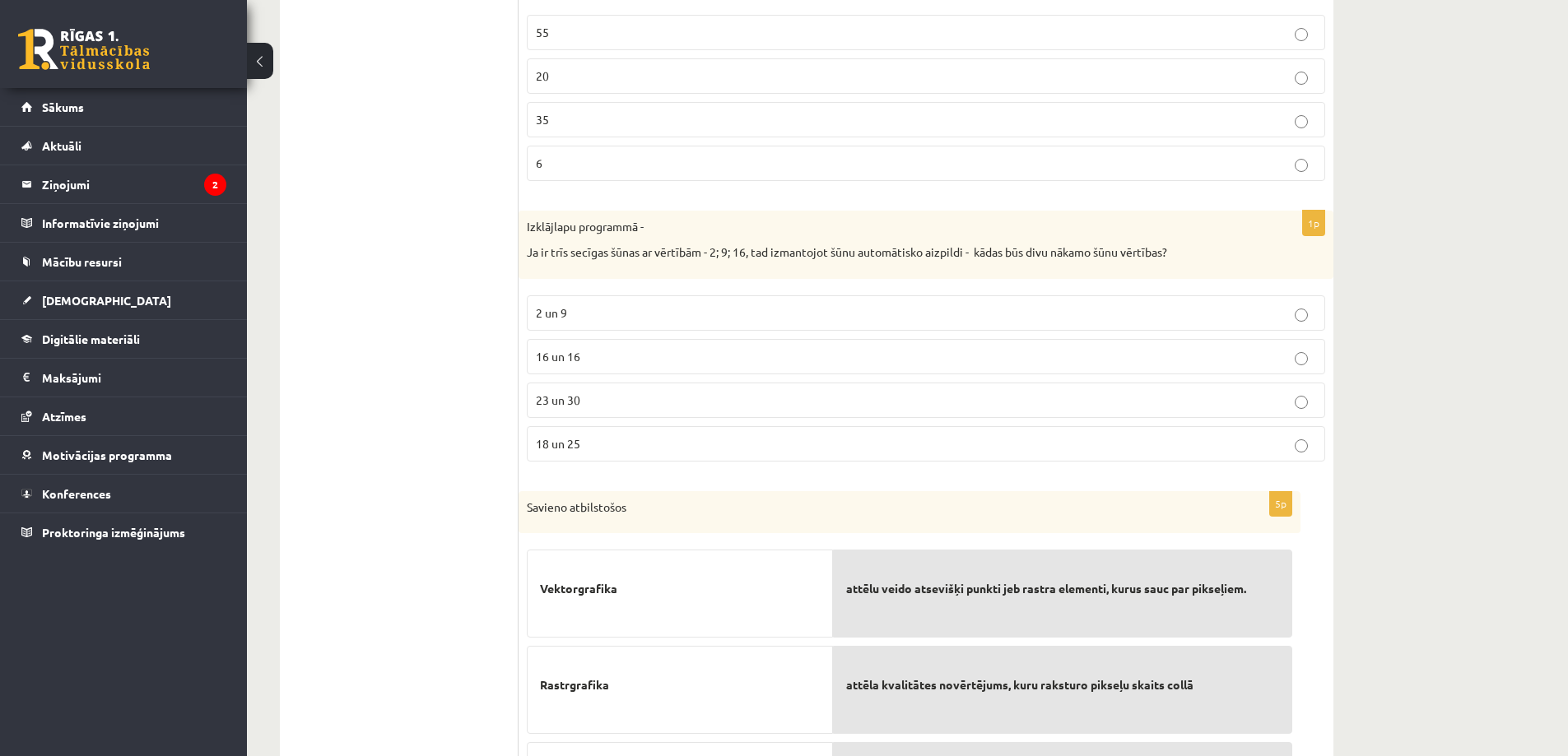
click at [570, 398] on span "23 un 30" at bounding box center [558, 400] width 44 height 15
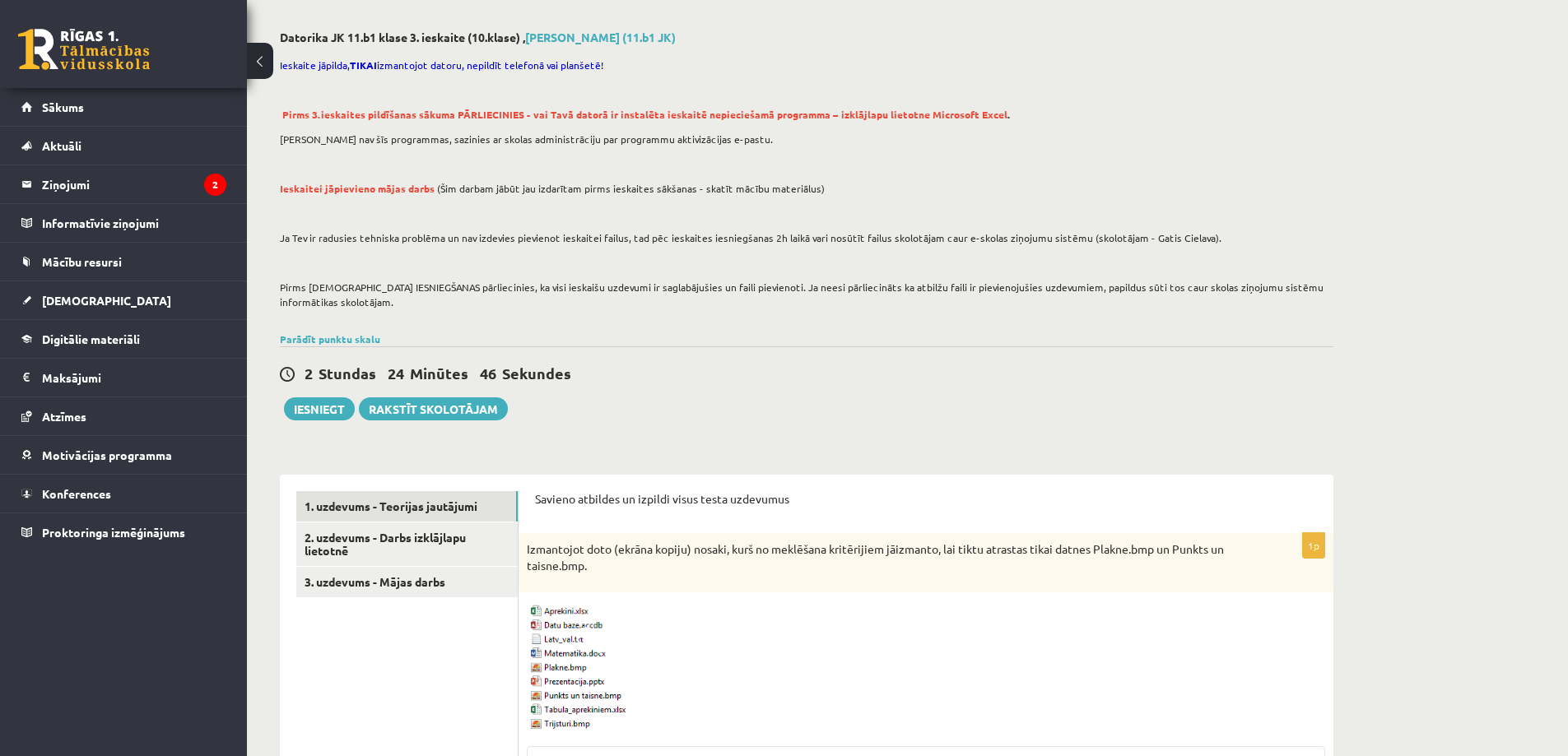
scroll to position [164, 0]
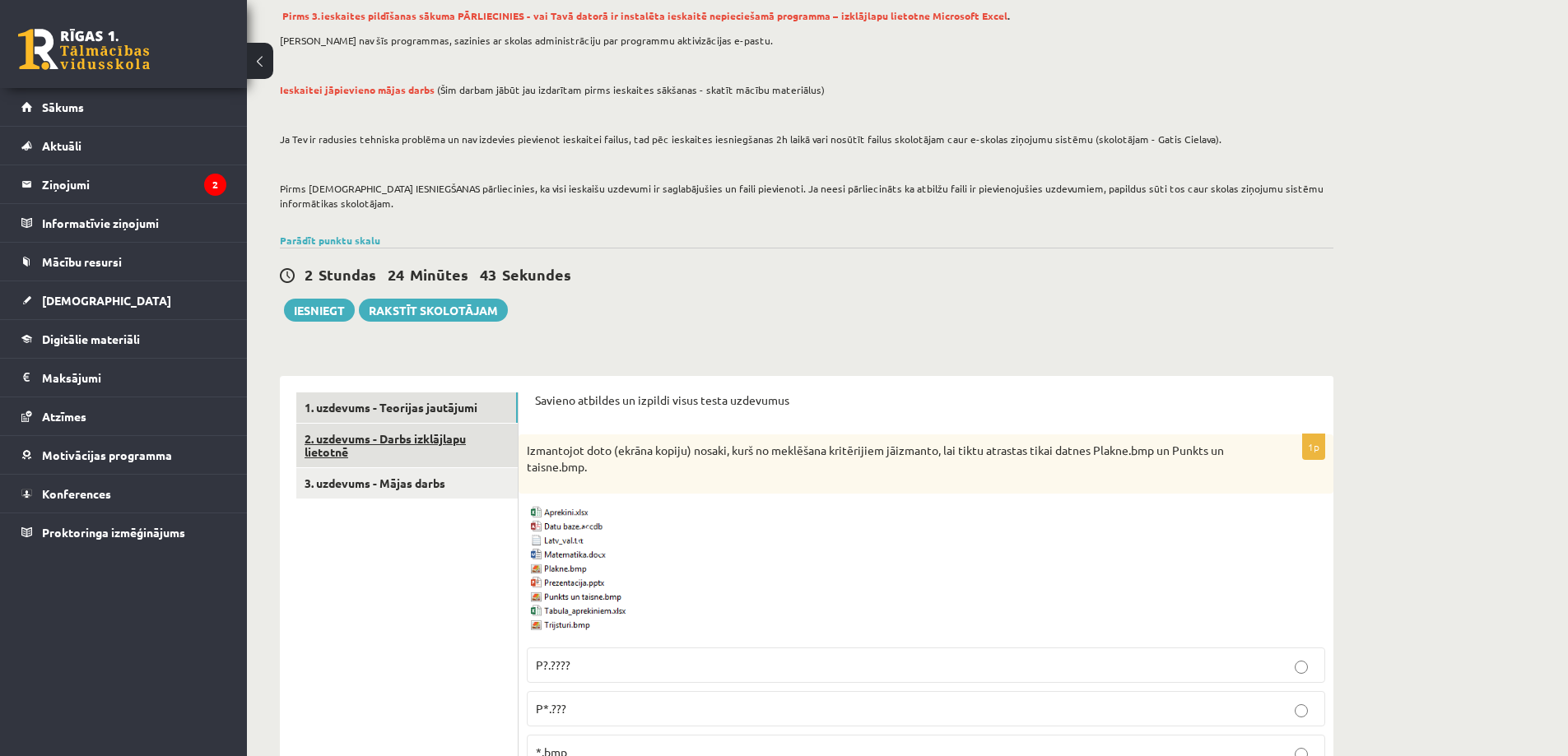
click at [425, 439] on link "2. uzdevums - Darbs izklājlapu lietotnē" at bounding box center [407, 445] width 222 height 44
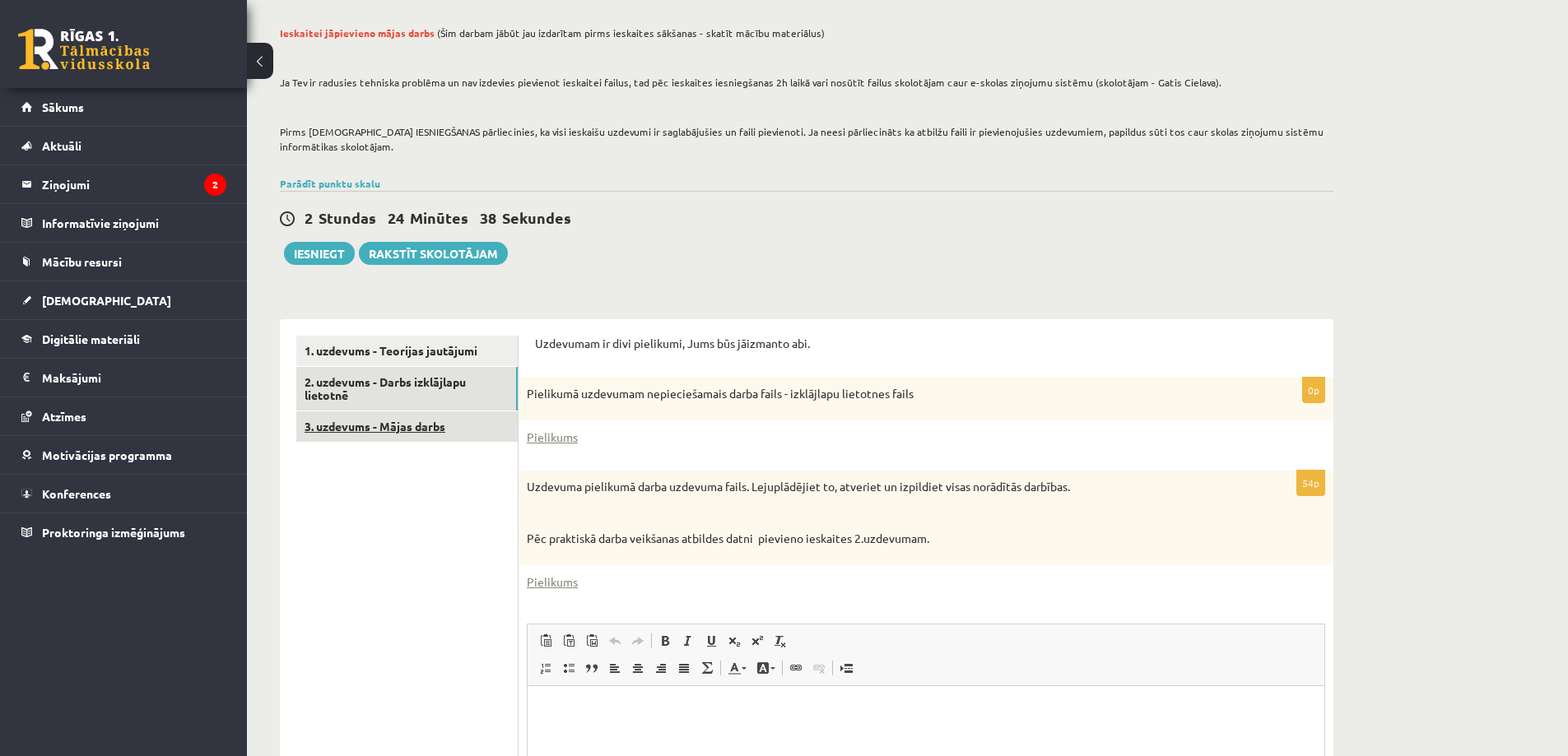
scroll to position [247, 0]
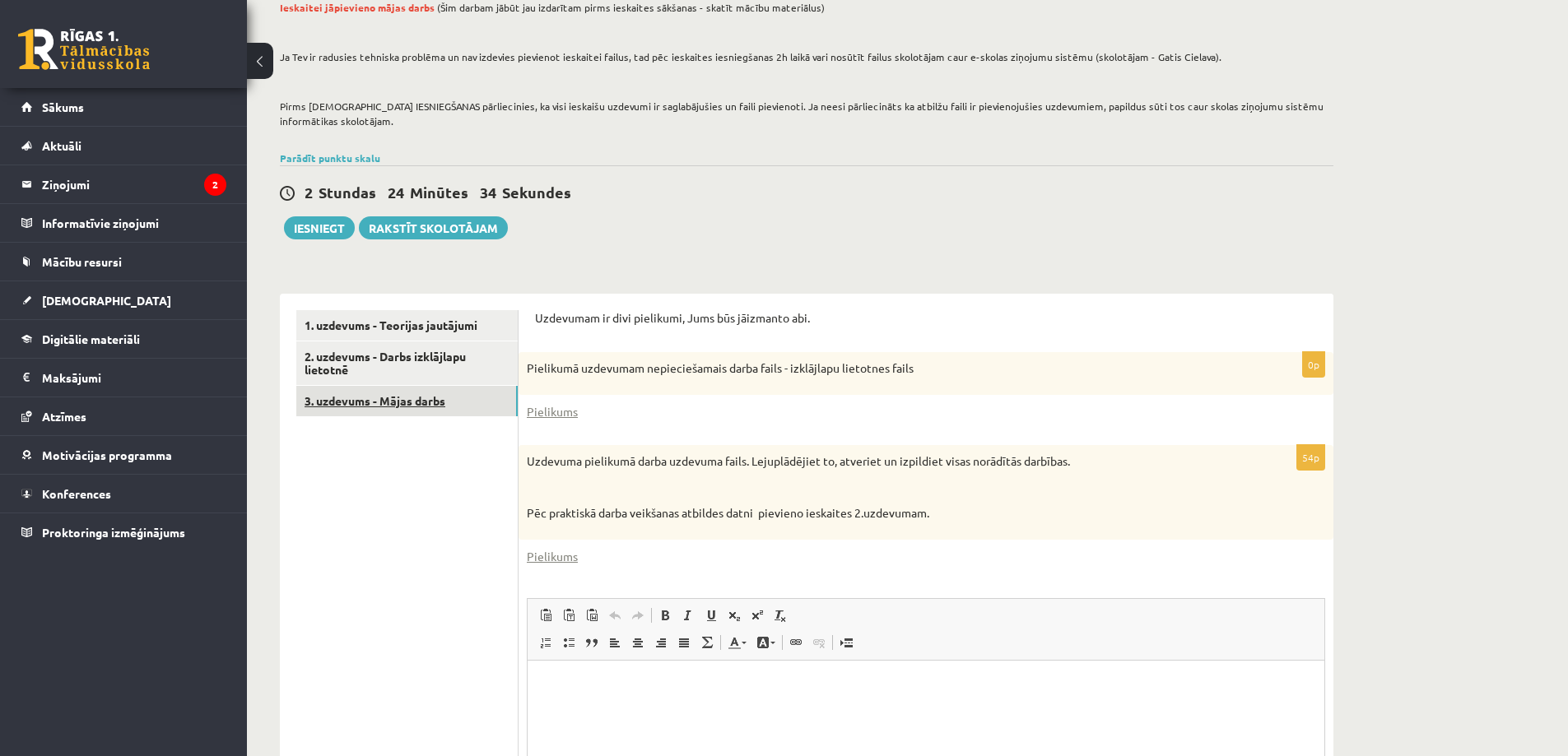
click at [418, 400] on link "3. uzdevums - Mājas darbs" at bounding box center [407, 401] width 222 height 31
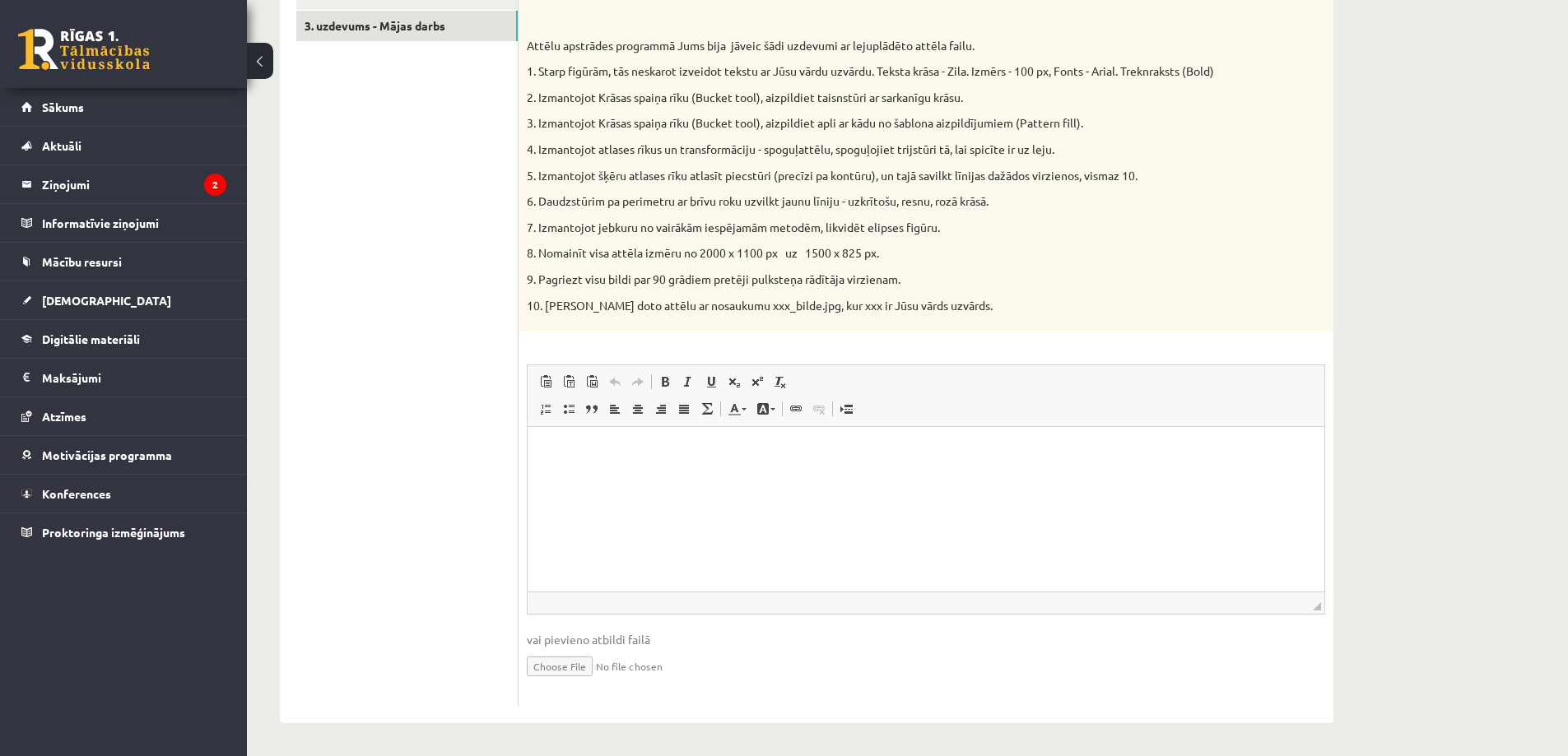
scroll to position [624, 0]
click at [565, 666] on input "file" at bounding box center [926, 665] width 799 height 34
type input "**********"
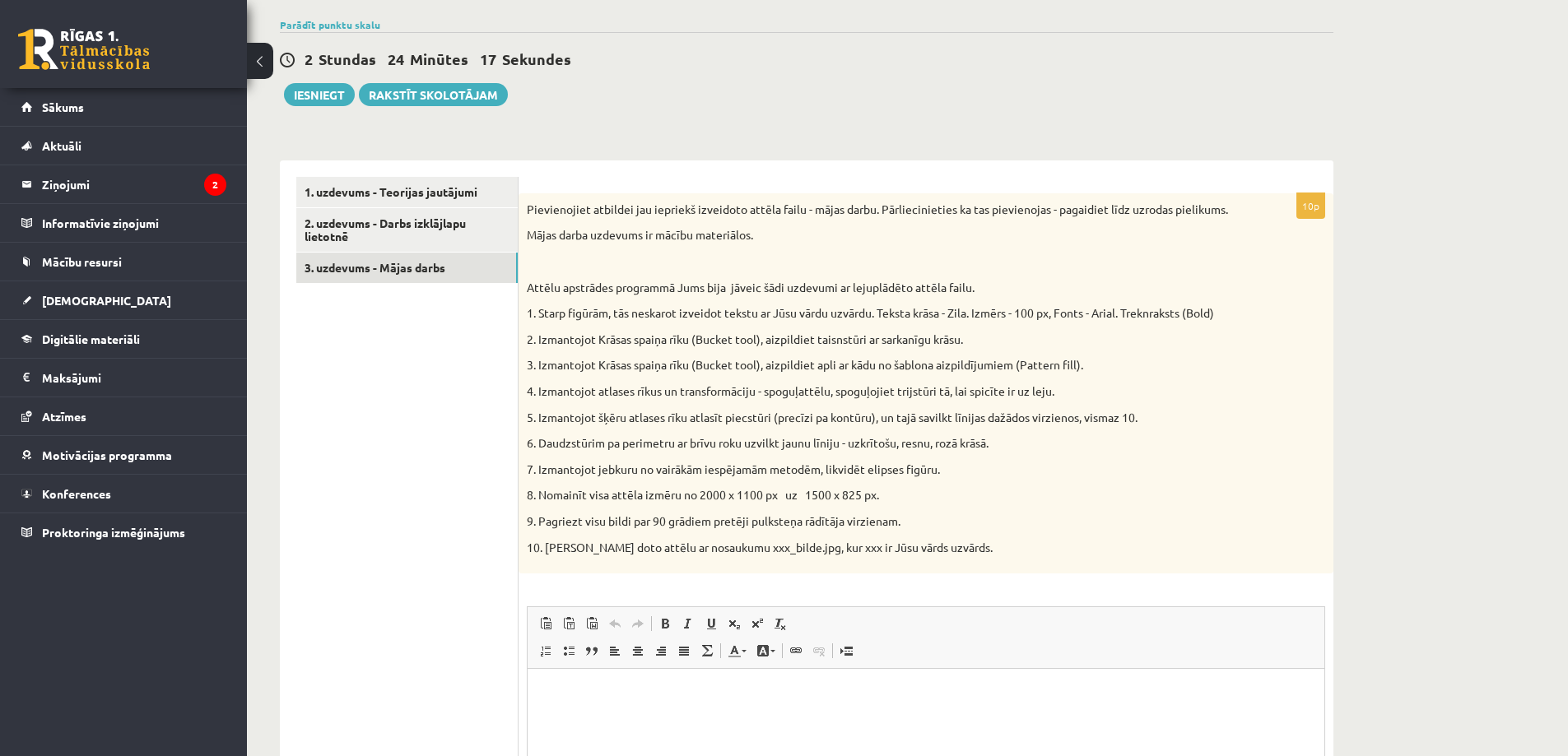
scroll to position [377, 0]
click at [384, 228] on link "2. uzdevums - Darbs izklājlapu lietotnē" at bounding box center [407, 233] width 222 height 44
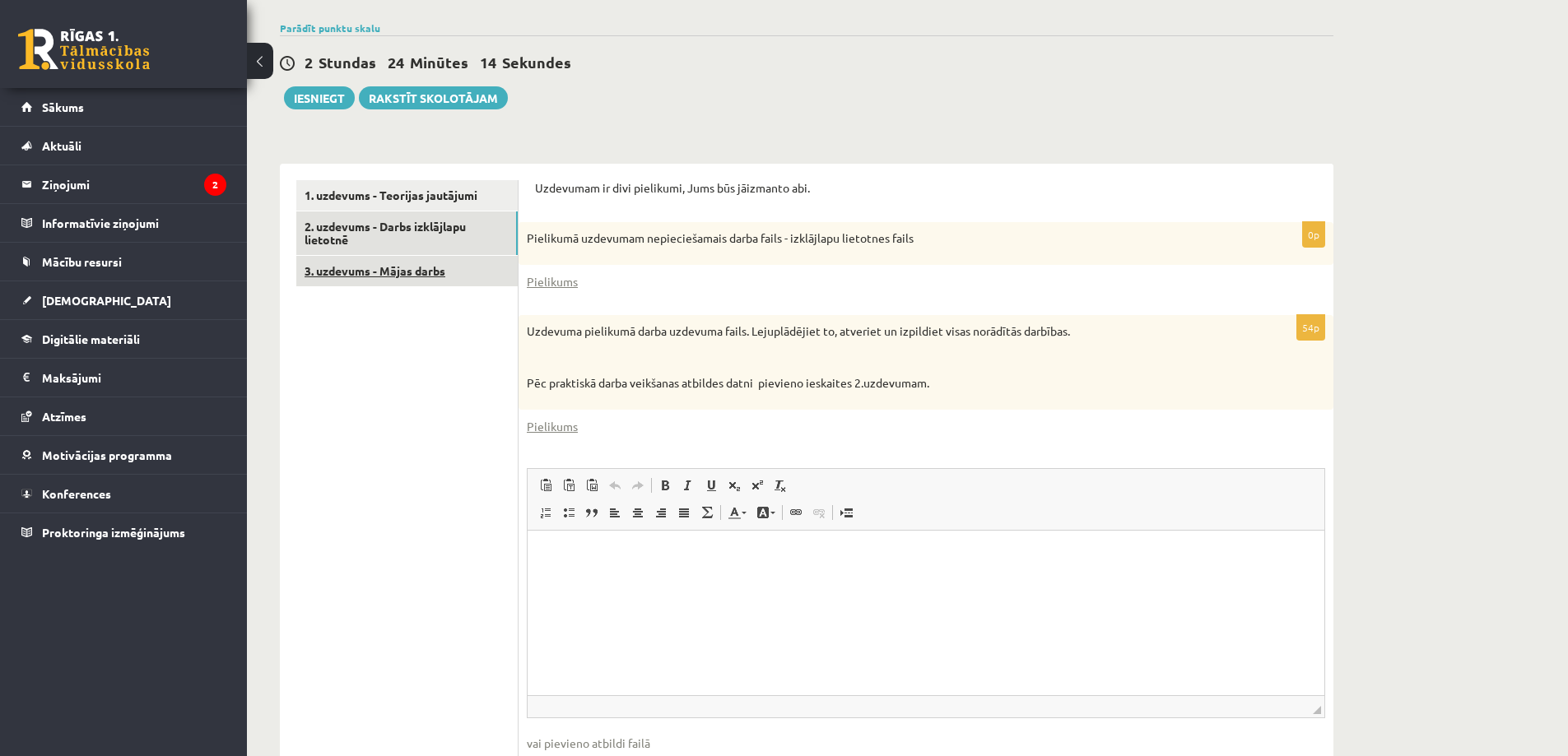
scroll to position [0, 0]
click at [386, 336] on ul "1. uzdevums - Teorijas jautājumi 2. uzdevums - Darbs izklājlapu lietotnē 3. uzd…" at bounding box center [407, 495] width 222 height 631
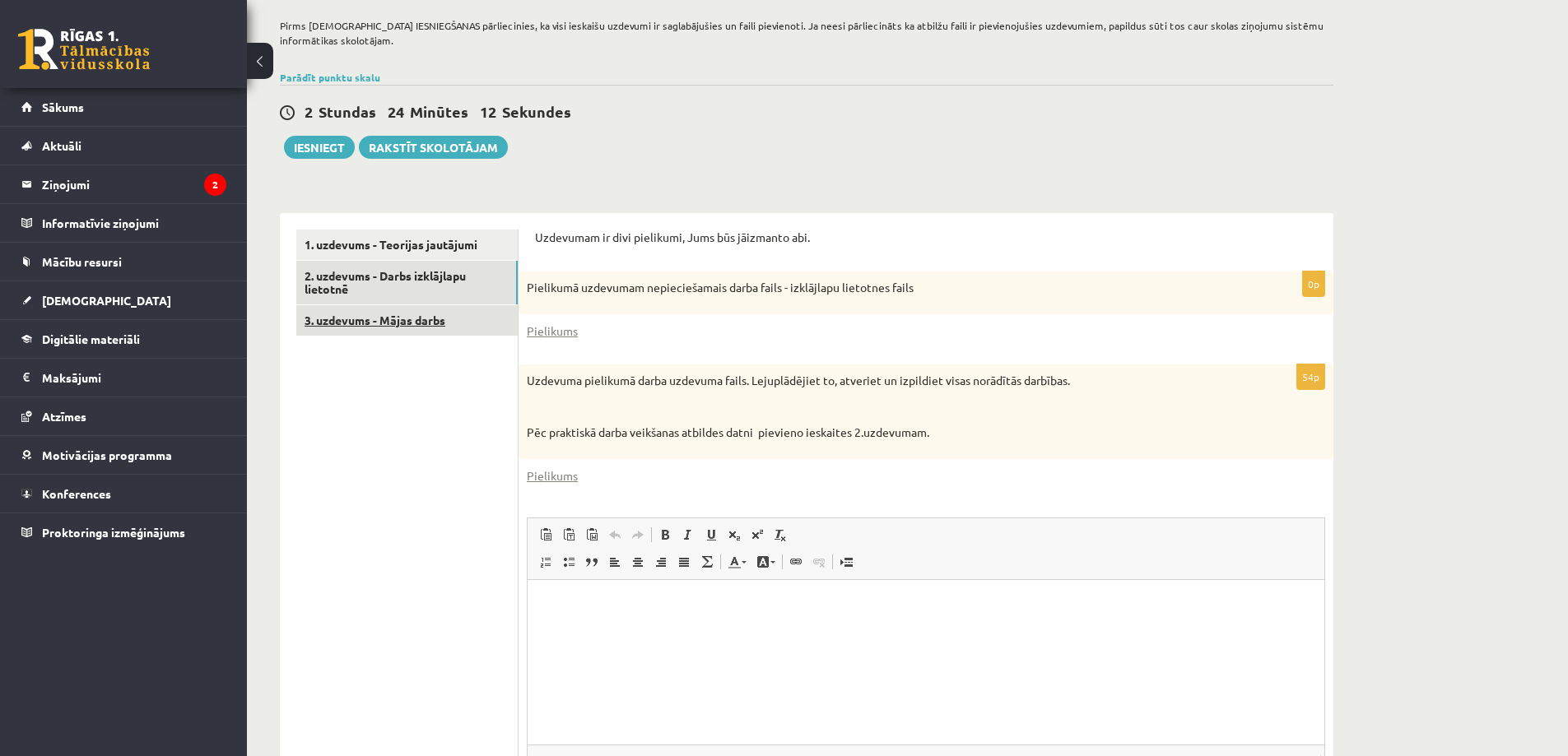
scroll to position [317, 0]
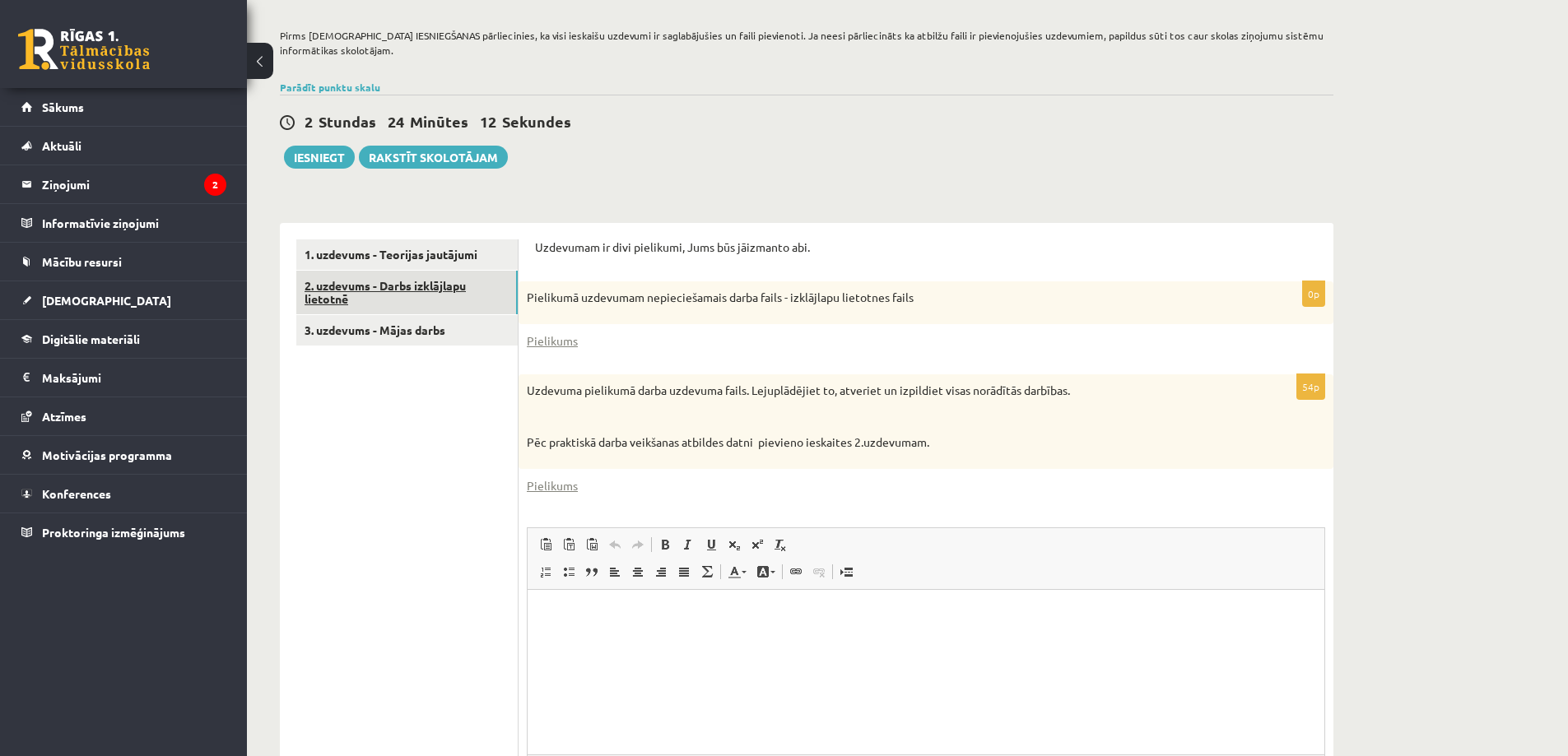
click at [393, 291] on link "2. uzdevums - Darbs izklājlapu lietotnē" at bounding box center [407, 292] width 222 height 44
click at [561, 343] on link "Pielikums" at bounding box center [552, 341] width 51 height 17
click at [556, 488] on link "Pielikums" at bounding box center [552, 486] width 51 height 17
